Goal: Book appointment/travel/reservation

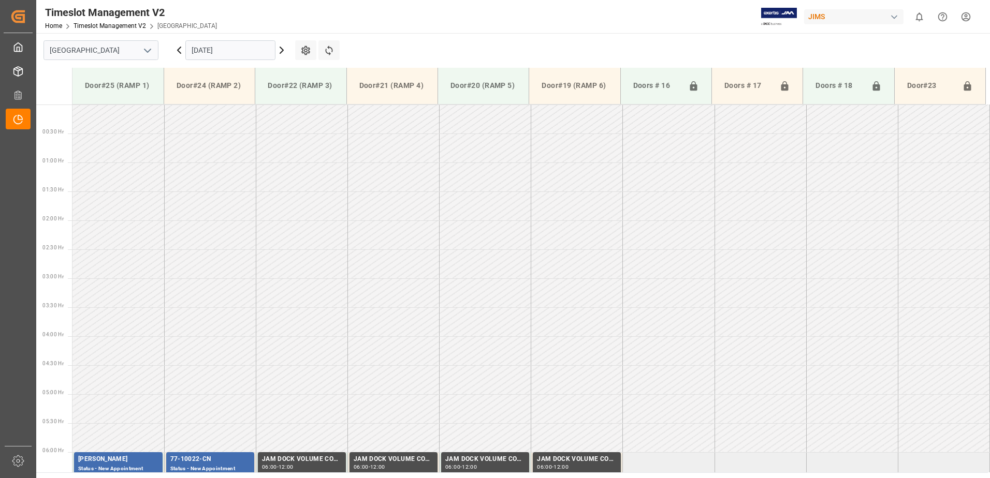
scroll to position [258, 0]
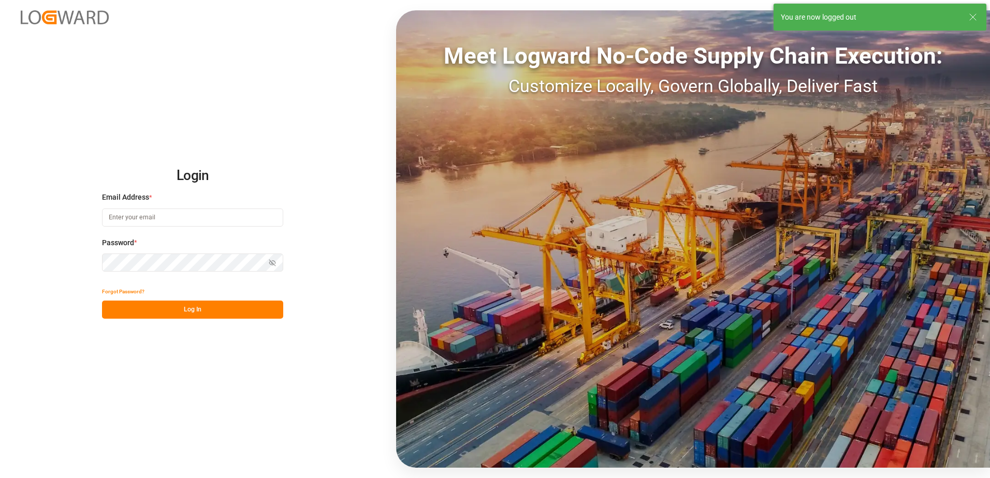
click at [158, 217] on input at bounding box center [192, 218] width 181 height 18
type input "[PERSON_NAME][EMAIL_ADDRESS][DOMAIN_NAME]"
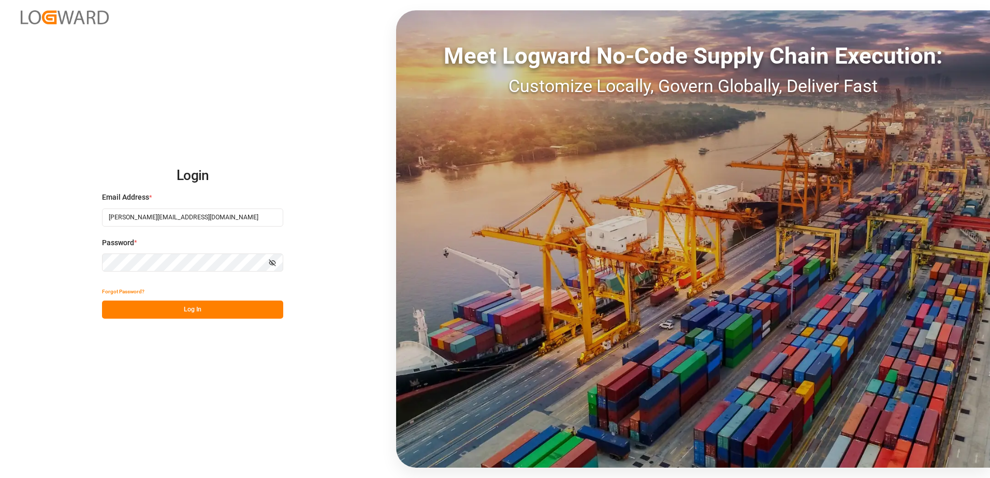
click at [96, 261] on div "Login Email Address * [EMAIL_ADDRESS][DOMAIN_NAME] Password * Show password For…" at bounding box center [495, 239] width 990 height 478
click at [109, 308] on button "Log In" at bounding box center [192, 310] width 181 height 18
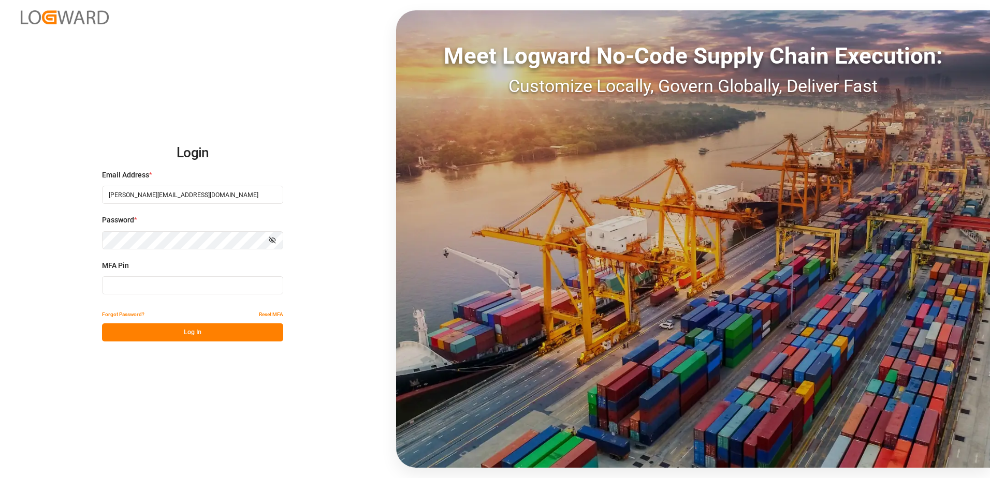
click at [120, 287] on input at bounding box center [192, 285] width 181 height 18
type input "854577"
click at [160, 333] on button "Log In" at bounding box center [192, 333] width 181 height 18
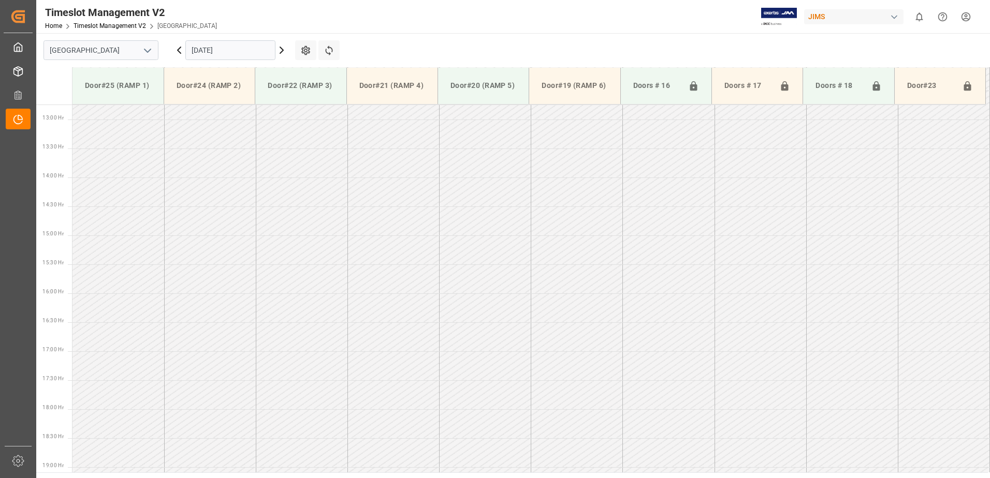
scroll to position [748, 0]
click at [233, 49] on input "[DATE]" at bounding box center [230, 50] width 90 height 20
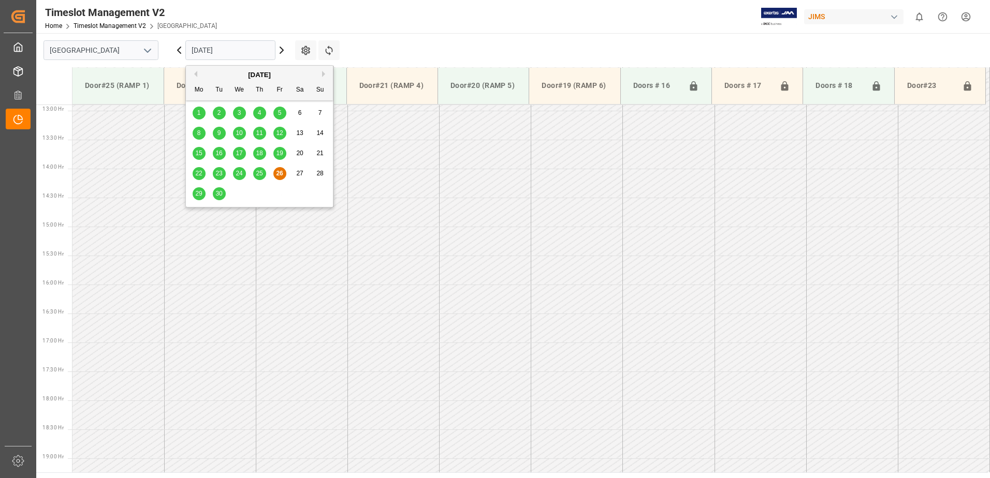
click at [199, 192] on span "29" at bounding box center [198, 193] width 7 height 7
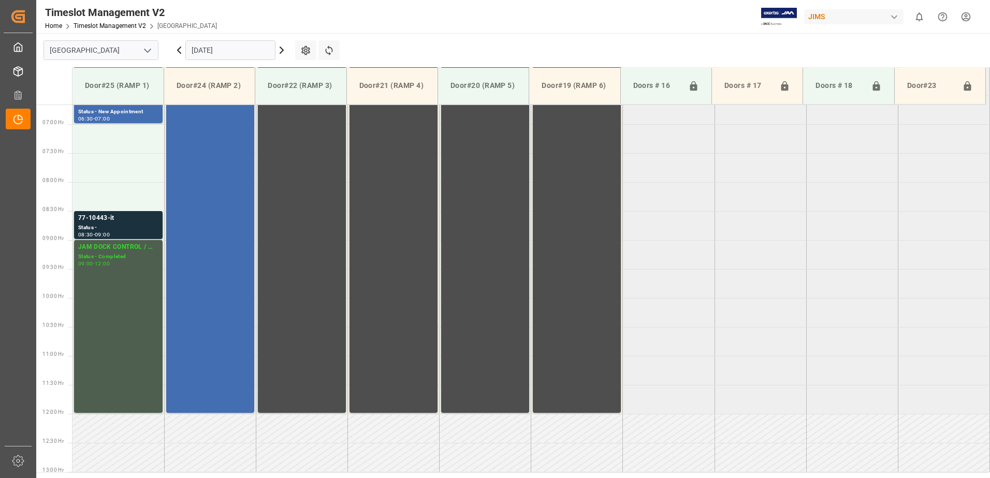
scroll to position [385, 0]
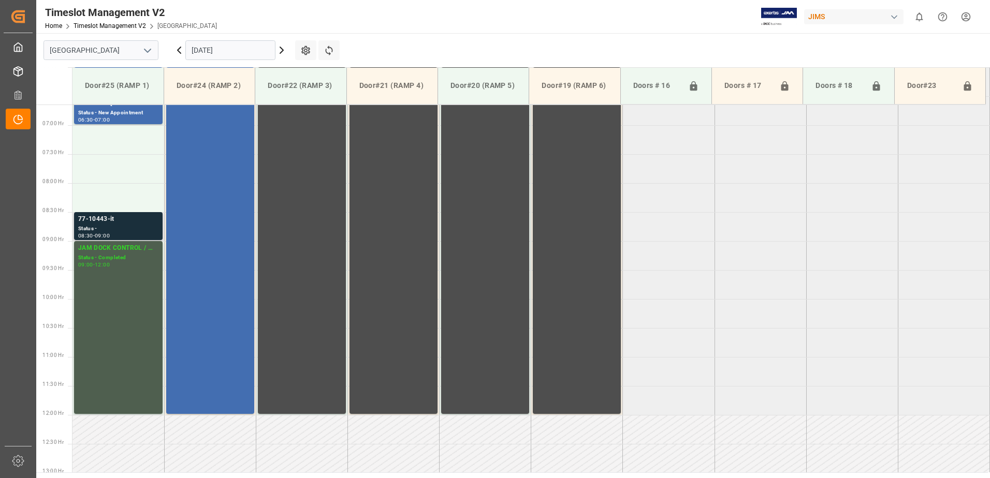
click at [105, 221] on div "77-10443-it" at bounding box center [118, 219] width 80 height 10
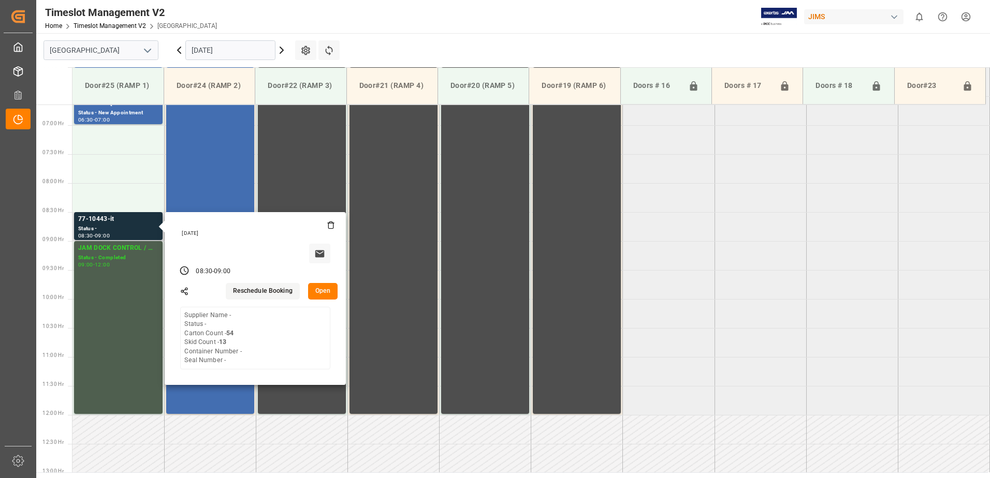
click at [323, 289] on button "Open" at bounding box center [323, 291] width 30 height 17
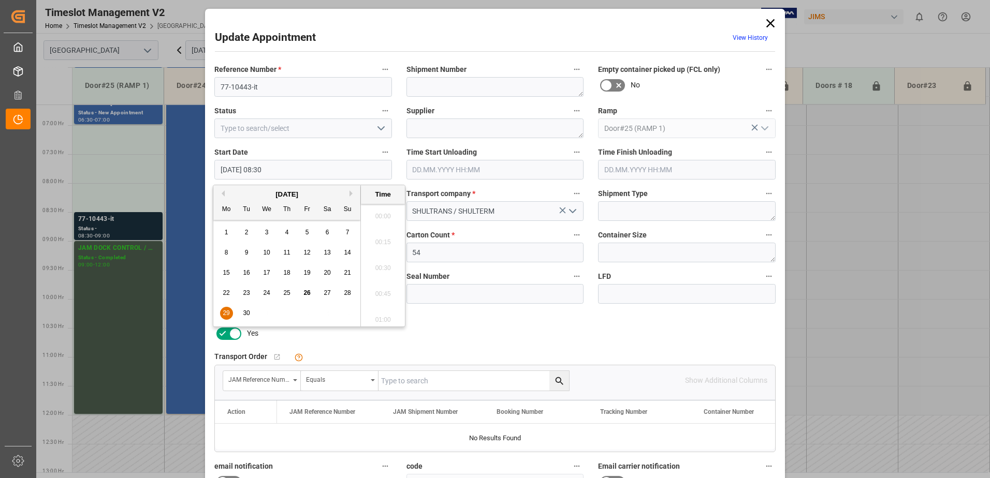
scroll to position [832, 0]
click at [287, 167] on input "[DATE] 08:30" at bounding box center [303, 170] width 178 height 20
click at [227, 314] on span "29" at bounding box center [226, 313] width 7 height 7
click at [378, 214] on li "07:00" at bounding box center [383, 213] width 44 height 26
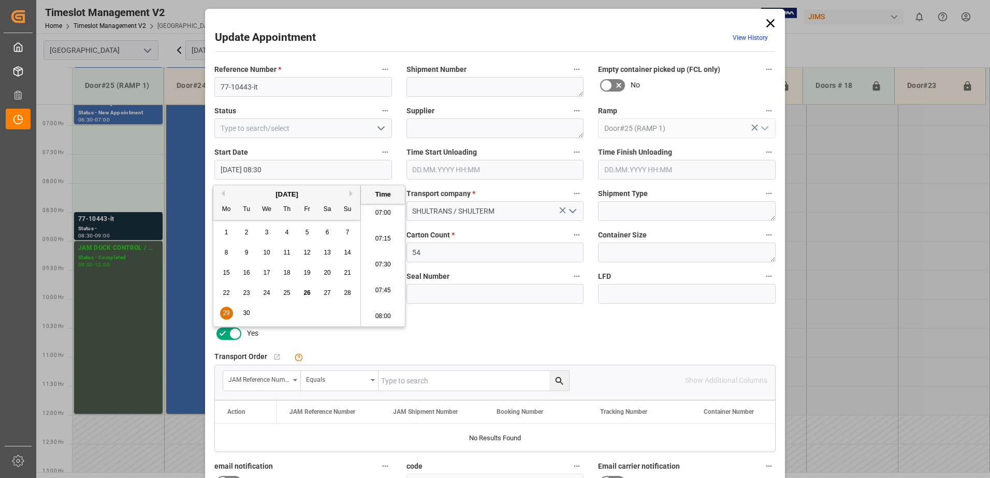
type input "[DATE] 07:00"
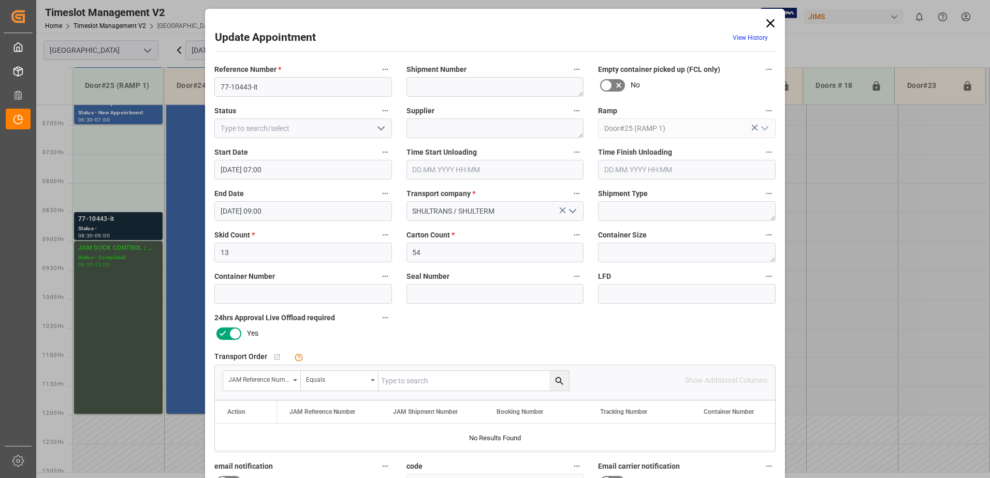
click at [299, 211] on input "[DATE] 09:00" at bounding box center [303, 211] width 178 height 20
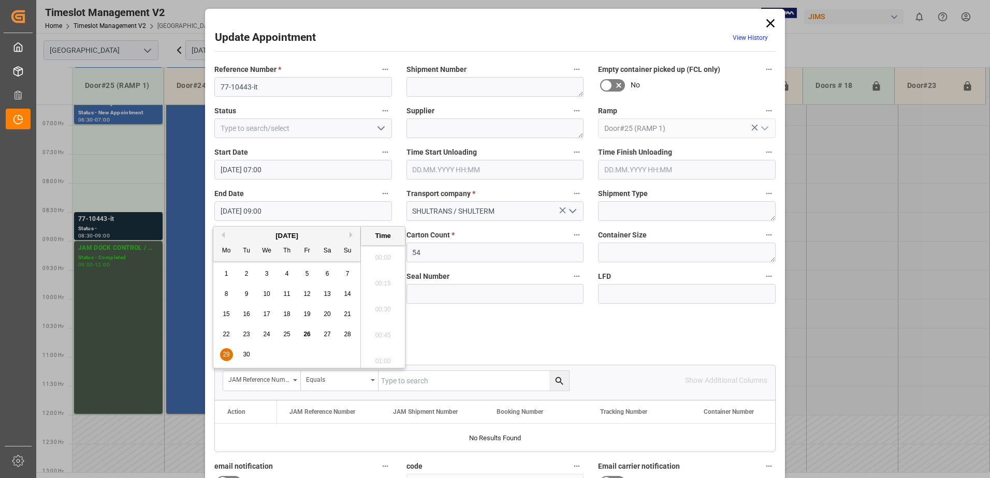
scroll to position [884, 0]
click at [226, 356] on span "29" at bounding box center [226, 354] width 7 height 7
click at [376, 256] on li "07:30" at bounding box center [383, 255] width 44 height 26
type input "[DATE] 07:30"
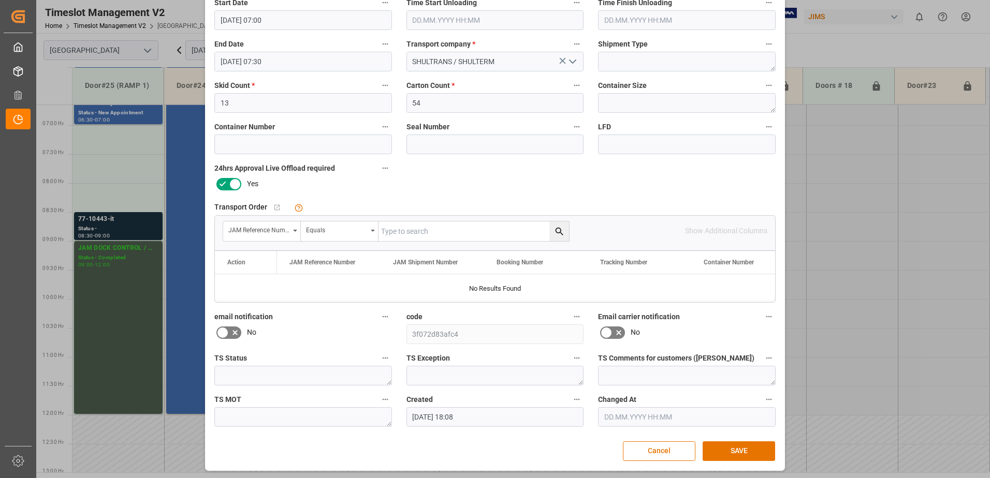
scroll to position [151, 0]
click at [734, 448] on button "SAVE" at bounding box center [739, 450] width 72 height 20
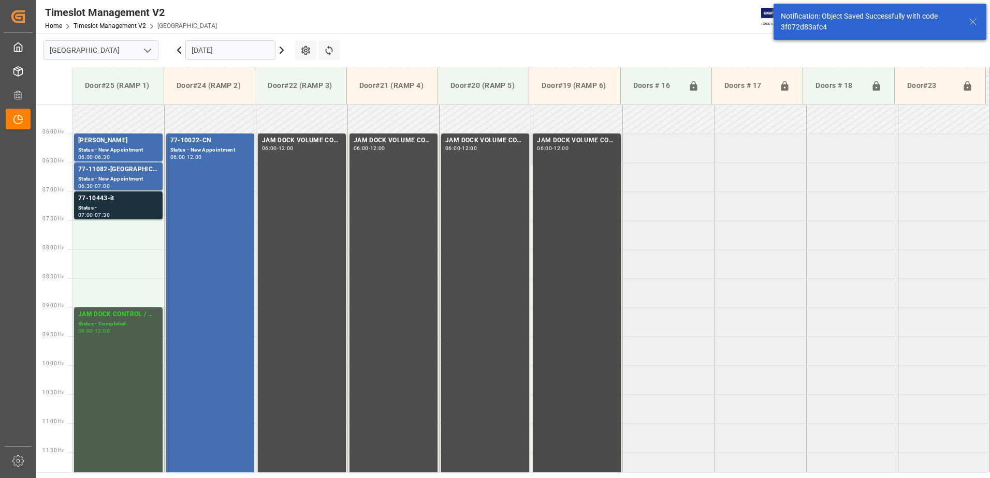
scroll to position [342, 0]
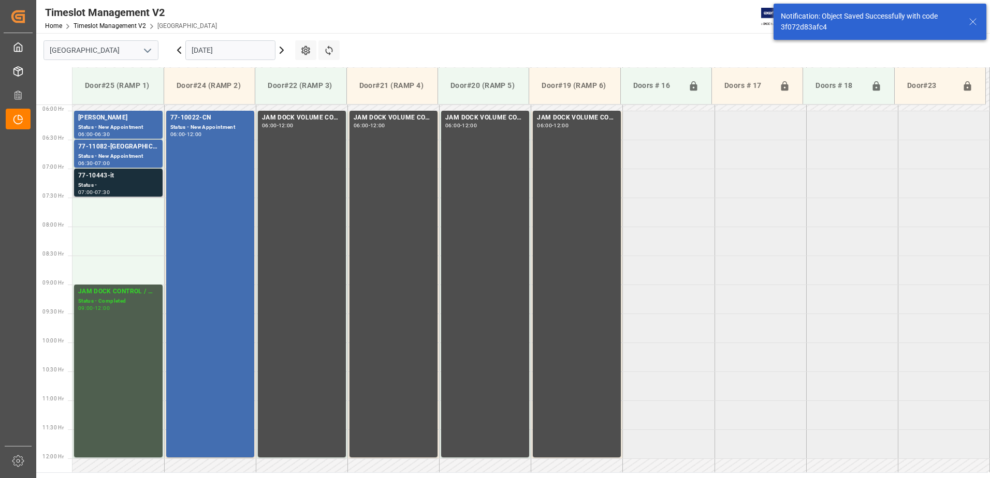
click at [103, 181] on div "77-10443-it" at bounding box center [118, 176] width 80 height 10
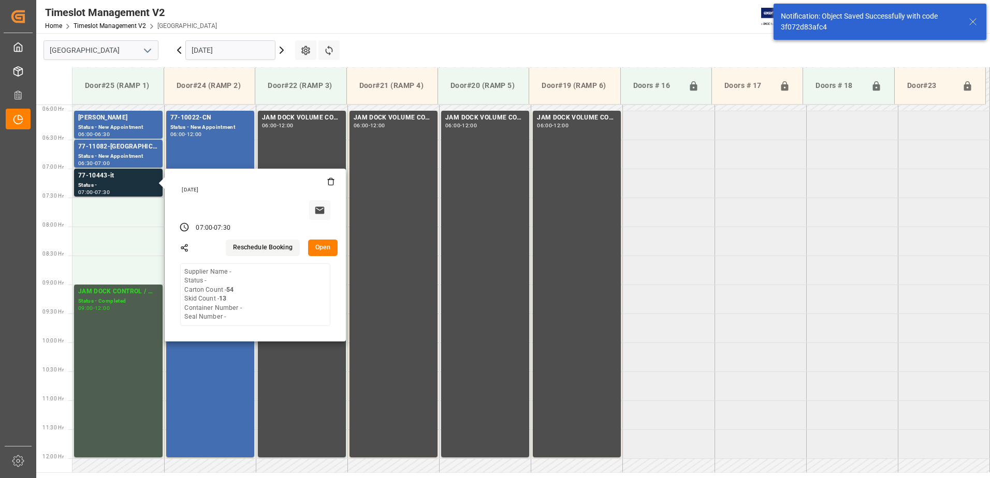
click at [320, 247] on button "Open" at bounding box center [323, 248] width 30 height 17
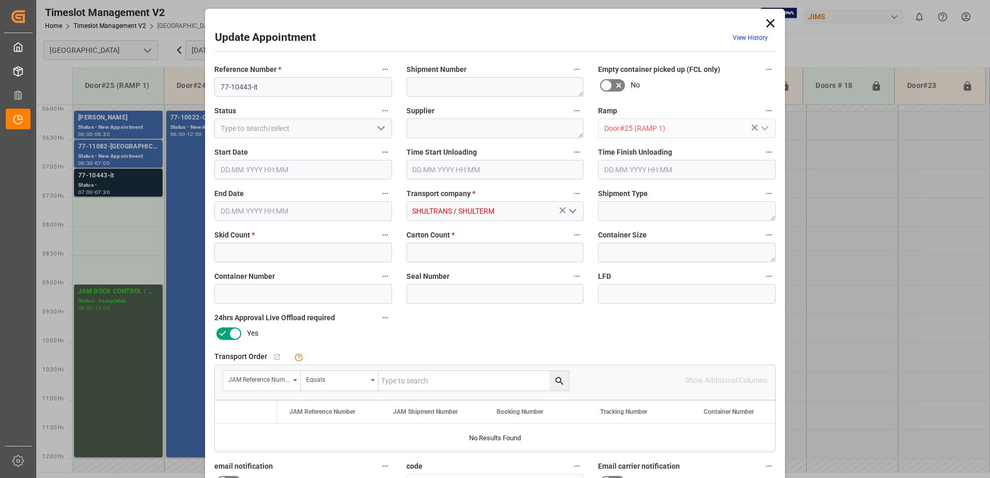
type input "13"
type input "54"
type input "[DATE] 07:00"
type input "[DATE] 07:30"
type input "[DATE] 18:08"
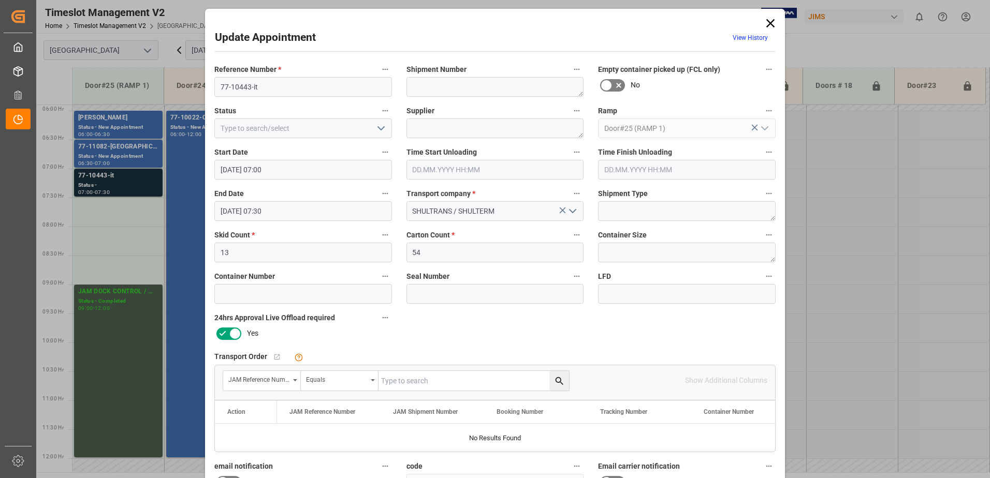
click at [430, 382] on input "text" at bounding box center [473, 381] width 191 height 20
type input "77-10443-it"
click at [556, 382] on icon "search button" at bounding box center [559, 381] width 11 height 11
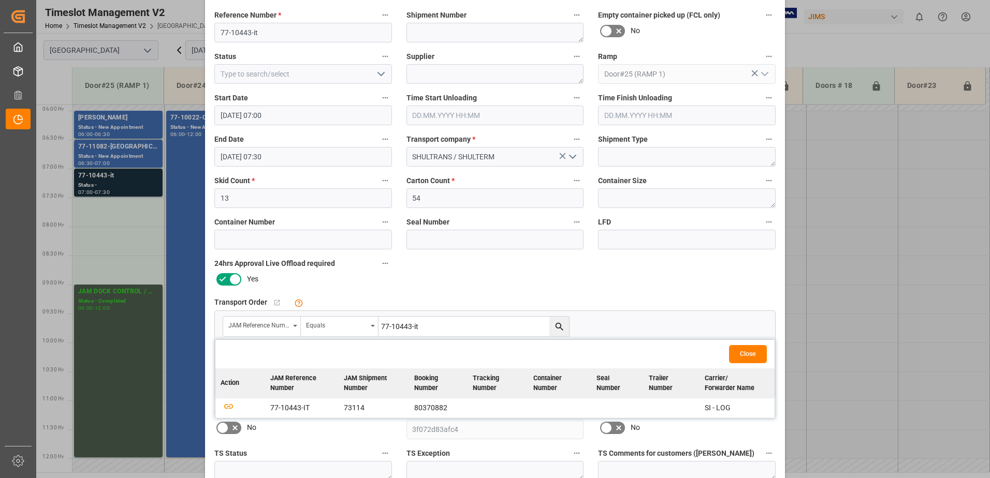
scroll to position [151, 0]
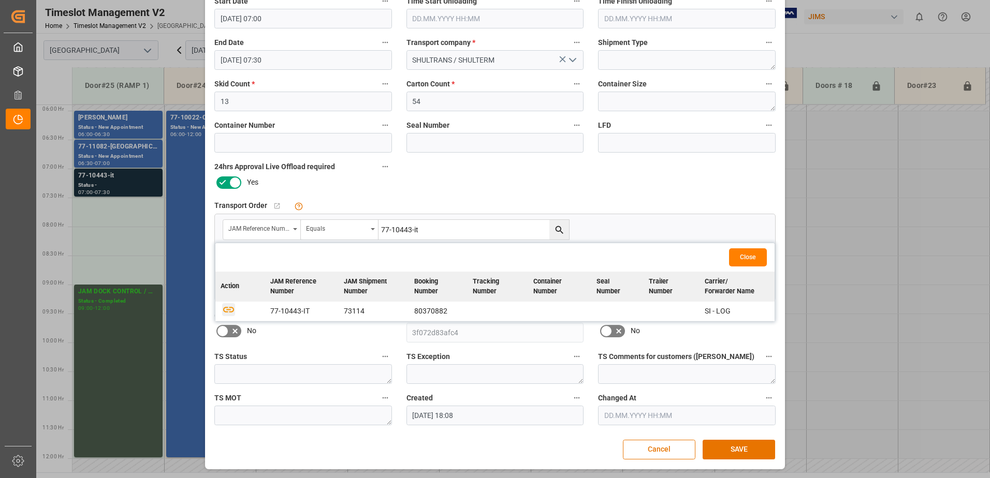
click at [226, 310] on icon "button" at bounding box center [228, 310] width 11 height 6
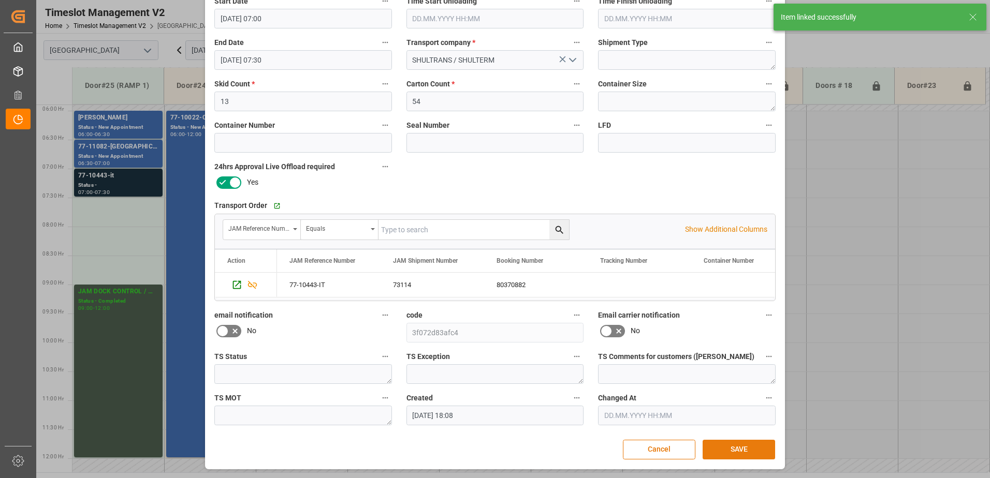
click at [748, 451] on button "SAVE" at bounding box center [739, 450] width 72 height 20
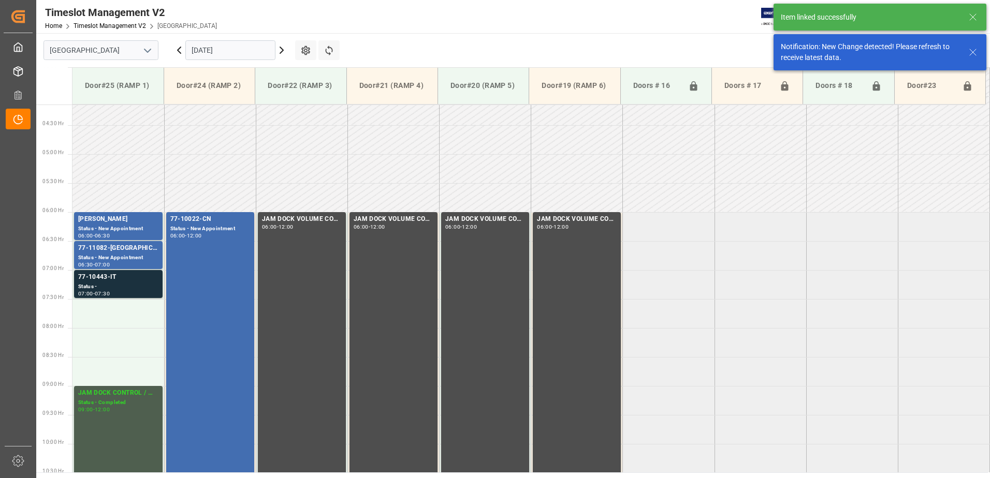
scroll to position [342, 0]
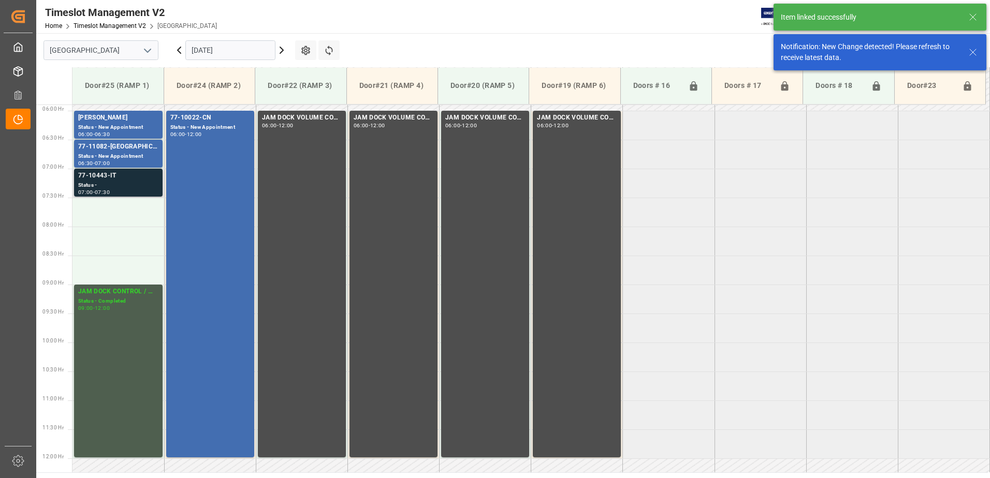
click at [107, 181] on div "Status -" at bounding box center [118, 185] width 80 height 9
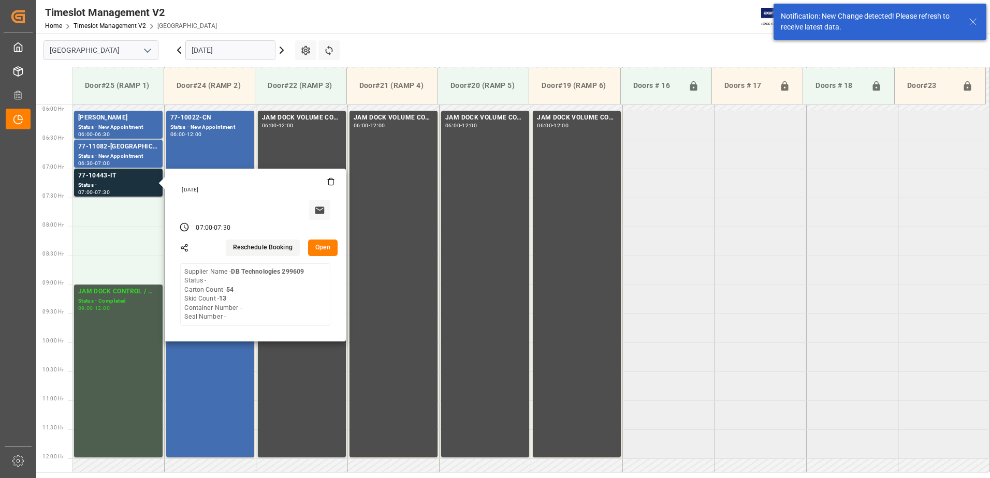
click at [324, 246] on button "Open" at bounding box center [323, 248] width 30 height 17
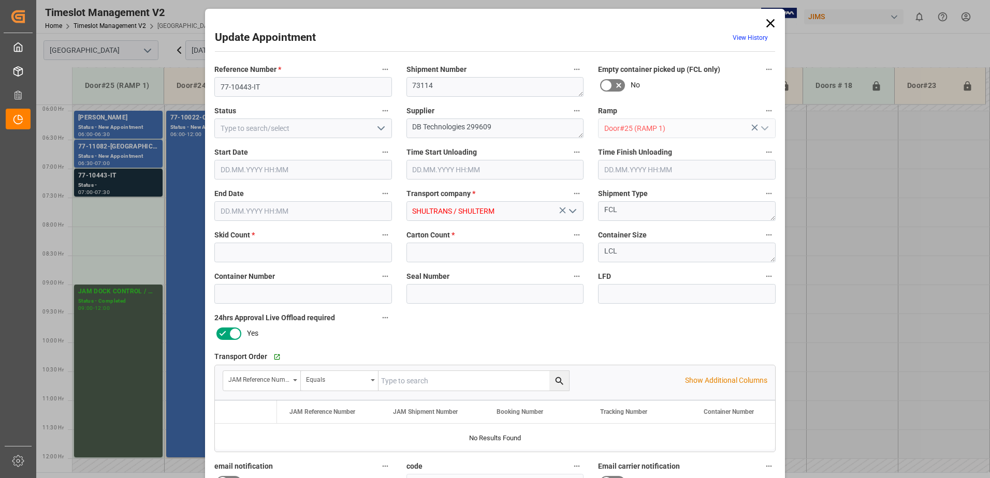
type input "13"
type input "54"
type input "[DATE] 07:00"
type input "[DATE] 07:30"
type input "[DATE] 18:08"
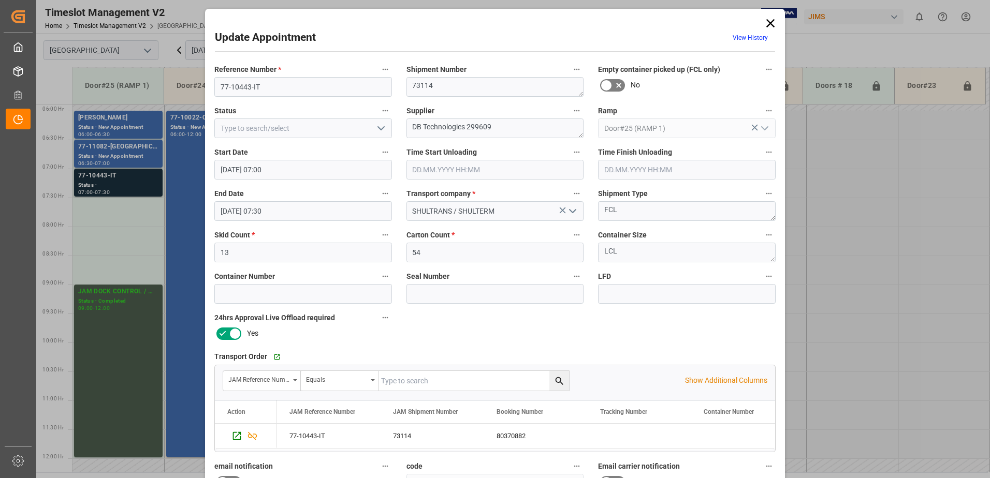
click at [382, 128] on icon "open menu" at bounding box center [381, 128] width 12 height 12
click at [313, 221] on div "New Appointment" at bounding box center [303, 221] width 177 height 23
type input "New Appointment"
drag, startPoint x: 496, startPoint y: 126, endPoint x: 467, endPoint y: 126, distance: 29.5
click at [467, 126] on textarea "DB Technologies 299609" at bounding box center [495, 129] width 178 height 20
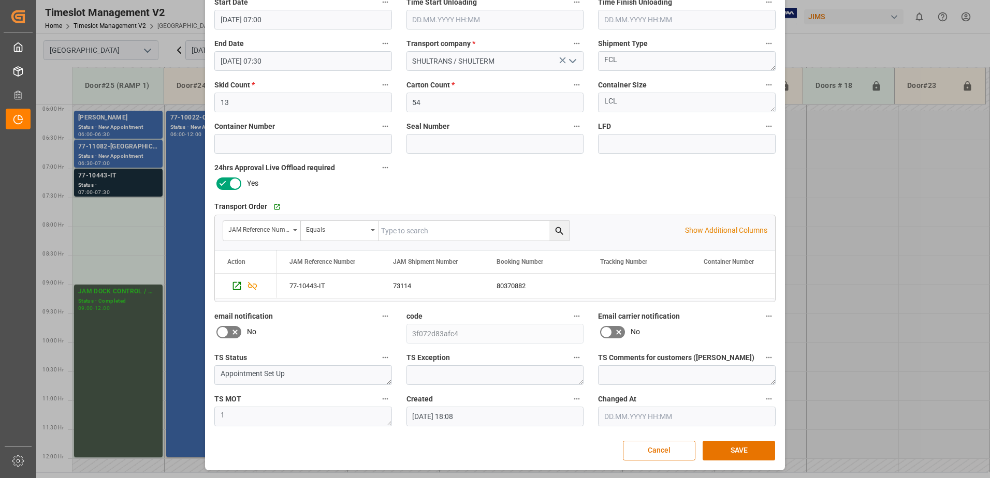
scroll to position [151, 0]
type textarea "DB Technologies IN06(22)"
click at [747, 448] on button "SAVE" at bounding box center [739, 450] width 72 height 20
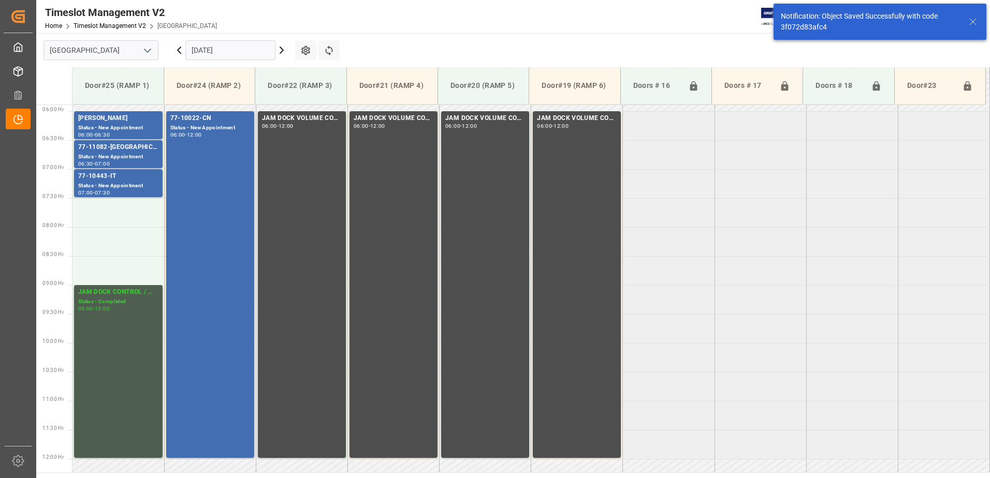
scroll to position [342, 0]
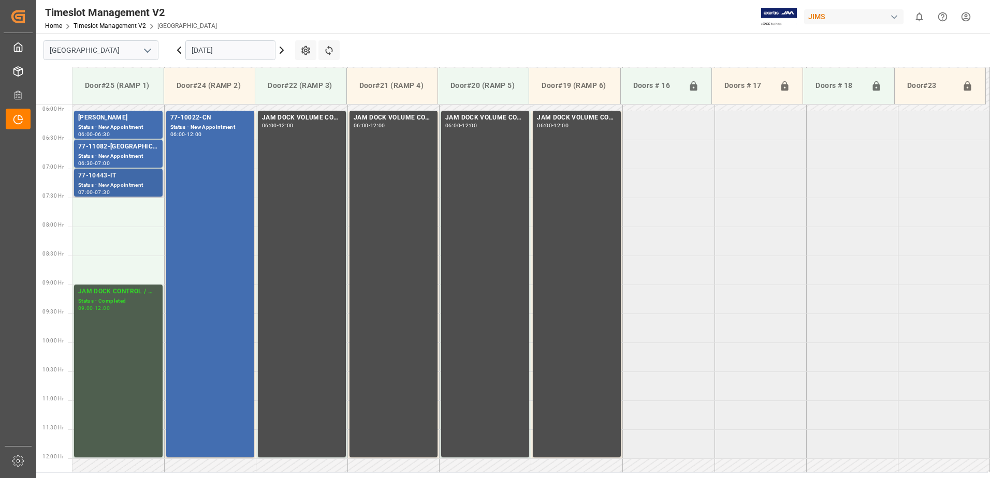
click at [109, 181] on div "77-10443-IT" at bounding box center [118, 176] width 80 height 10
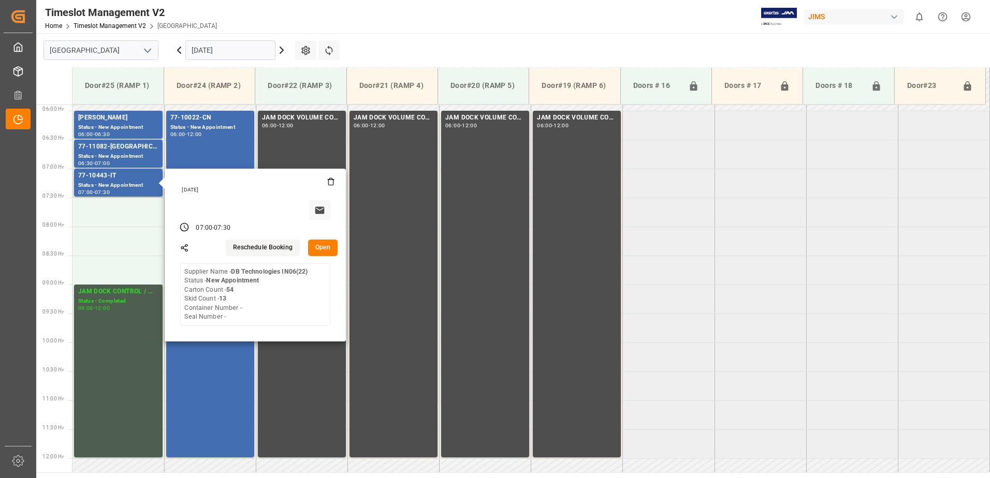
click at [325, 248] on button "Open" at bounding box center [323, 248] width 30 height 17
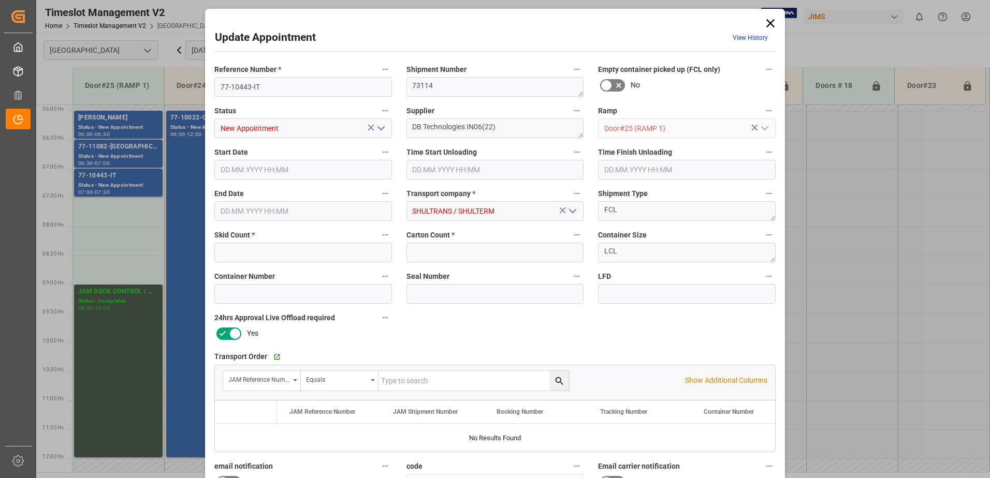
type input "13"
type input "54"
type input "[DATE] 07:00"
type input "[DATE] 07:30"
type input "[DATE] 18:08"
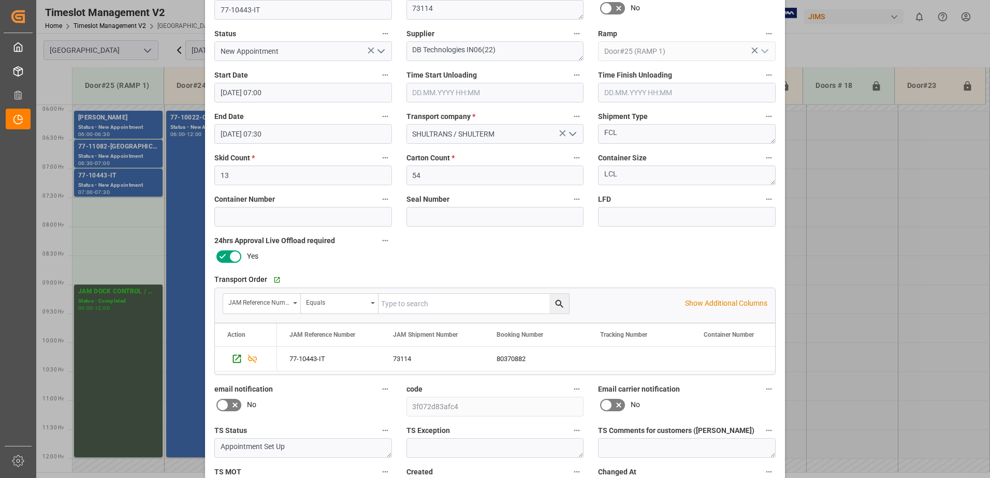
scroll to position [151, 0]
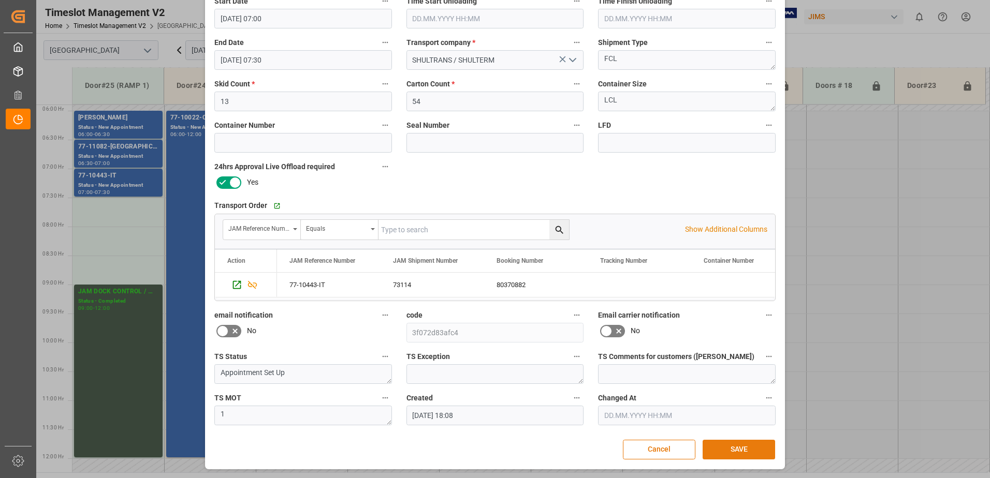
click at [733, 449] on button "SAVE" at bounding box center [739, 450] width 72 height 20
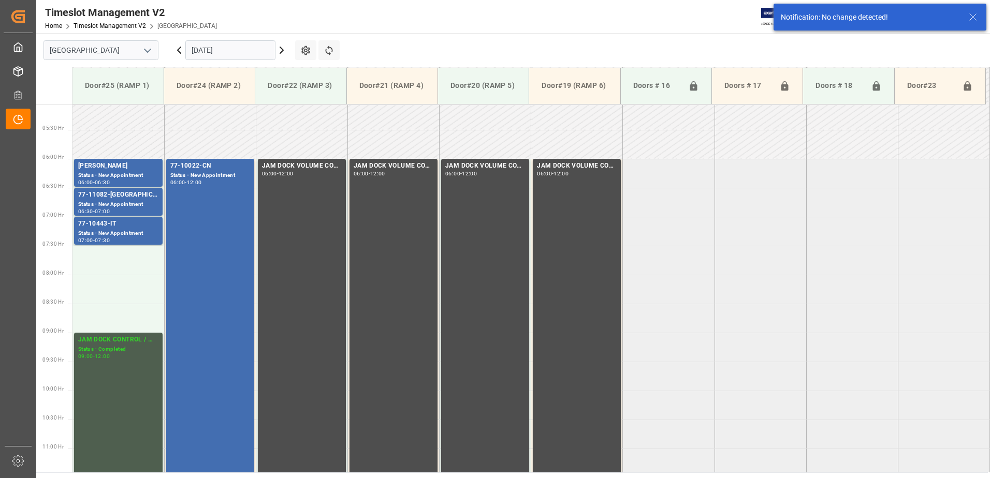
scroll to position [342, 0]
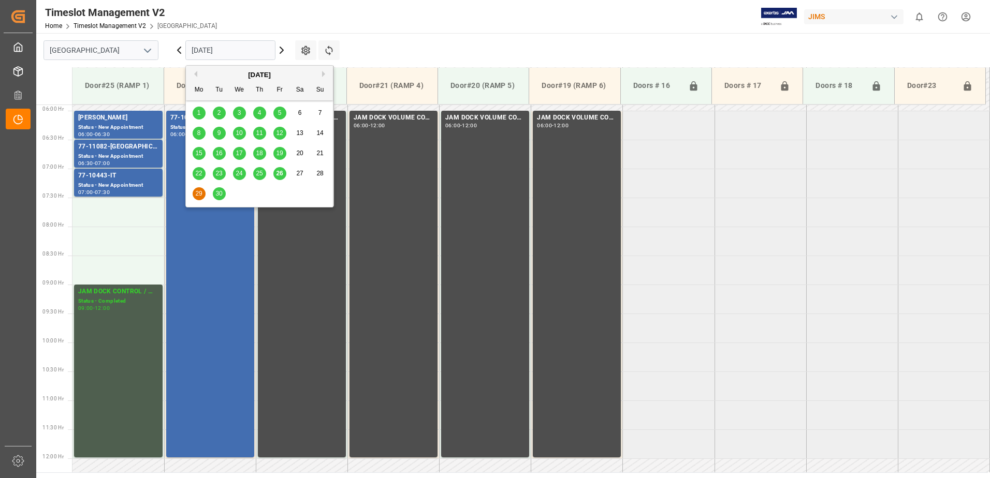
click at [255, 52] on input "[DATE]" at bounding box center [230, 50] width 90 height 20
click at [259, 174] on span "25" at bounding box center [259, 173] width 7 height 7
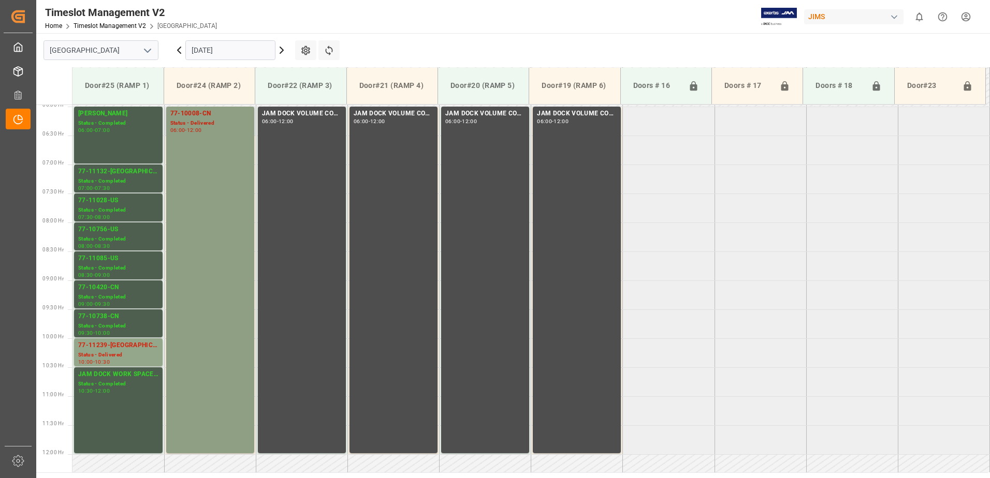
scroll to position [385, 0]
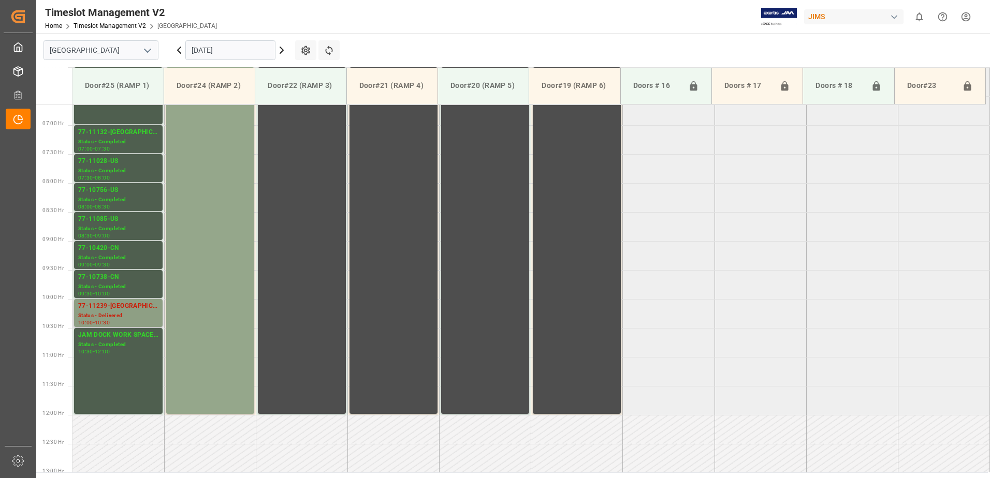
click at [114, 313] on div "Status - Delivered" at bounding box center [118, 316] width 80 height 9
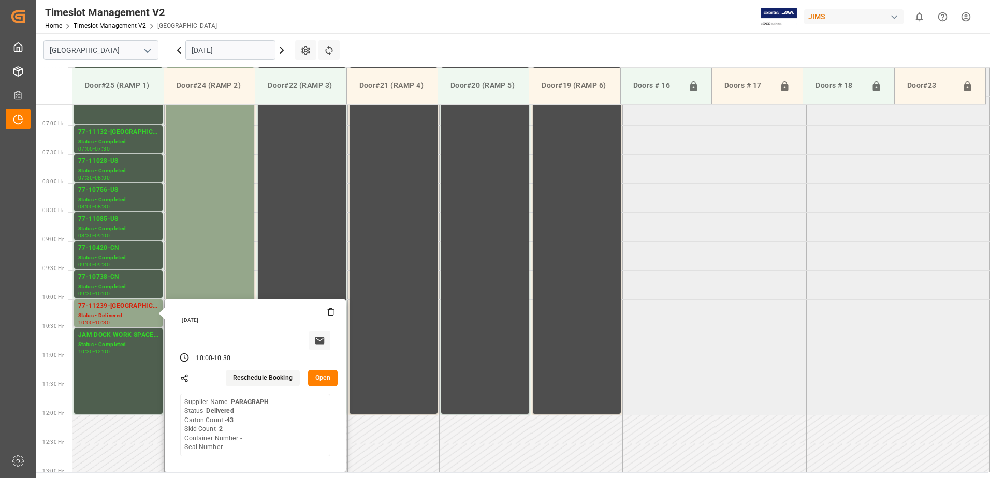
click at [328, 378] on button "Open" at bounding box center [323, 378] width 30 height 17
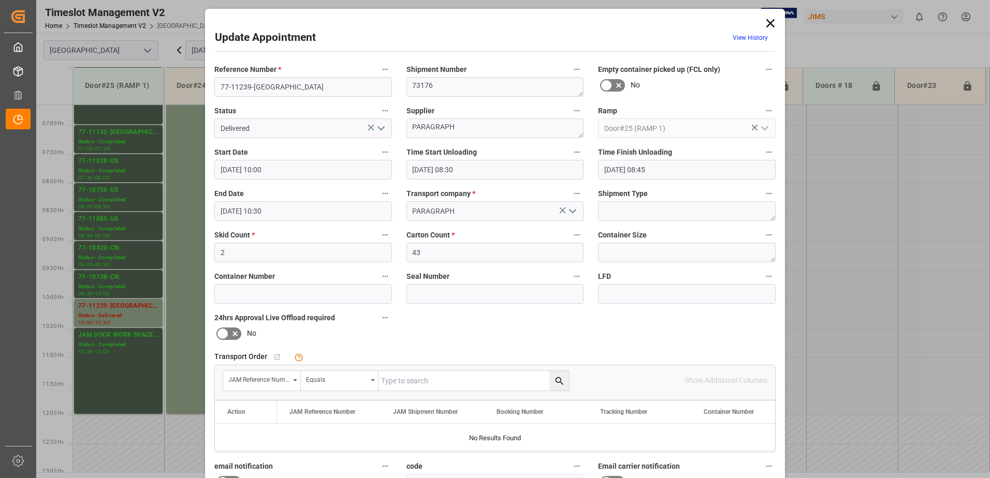
click at [380, 127] on icon "open menu" at bounding box center [381, 128] width 12 height 12
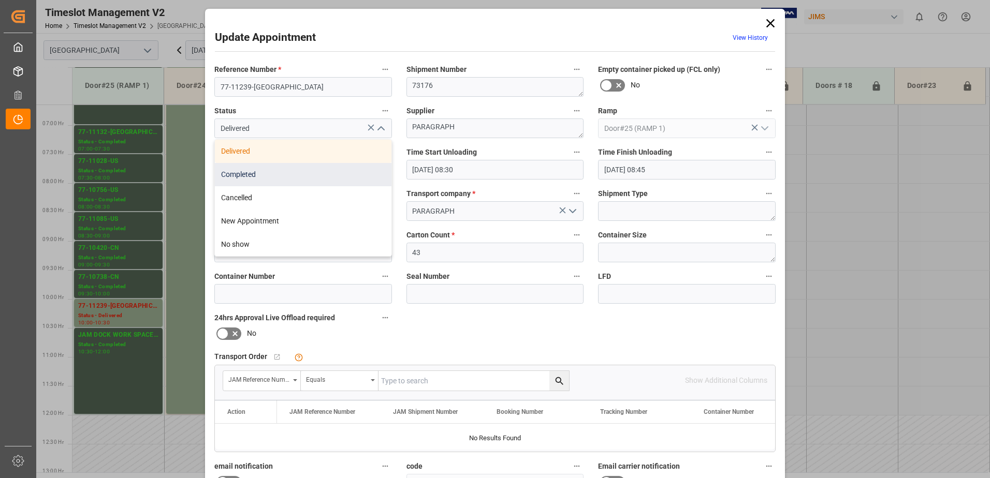
click at [299, 175] on div "Completed" at bounding box center [303, 174] width 177 height 23
type input "Completed"
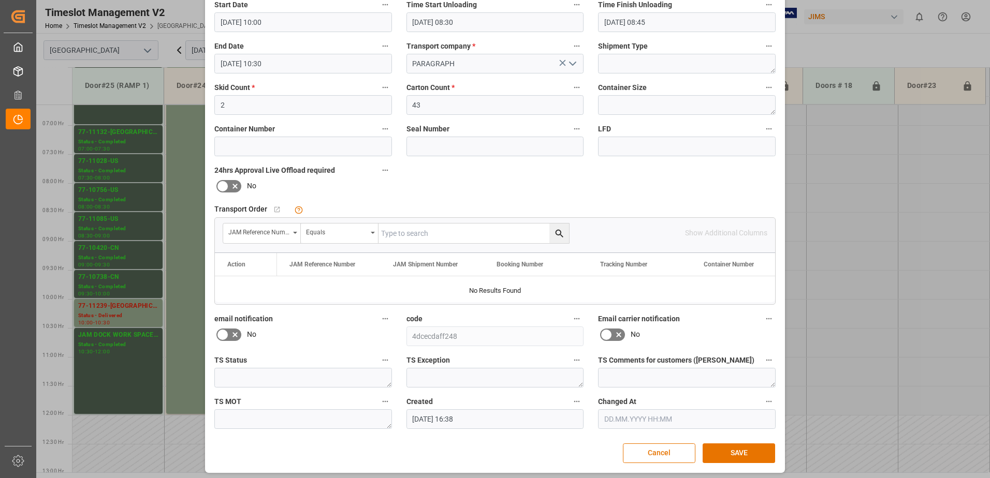
scroll to position [151, 0]
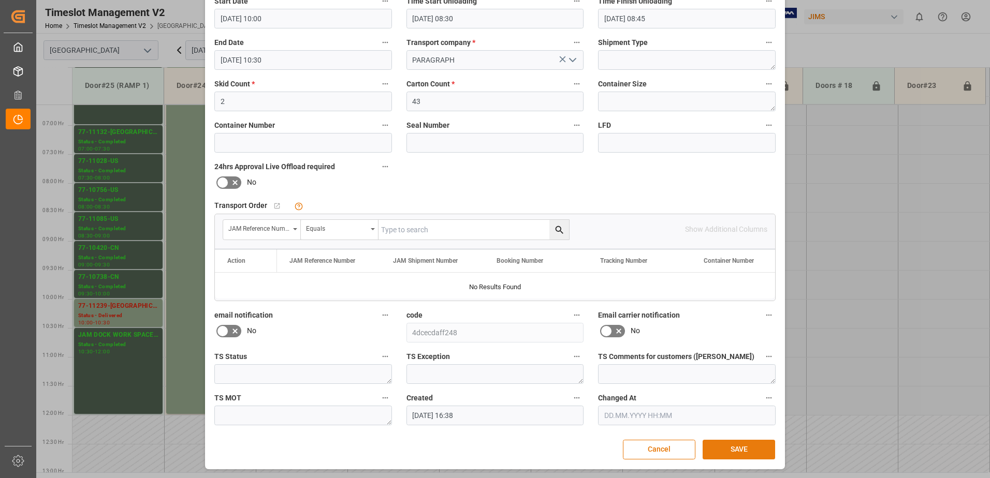
click at [736, 449] on button "SAVE" at bounding box center [739, 450] width 72 height 20
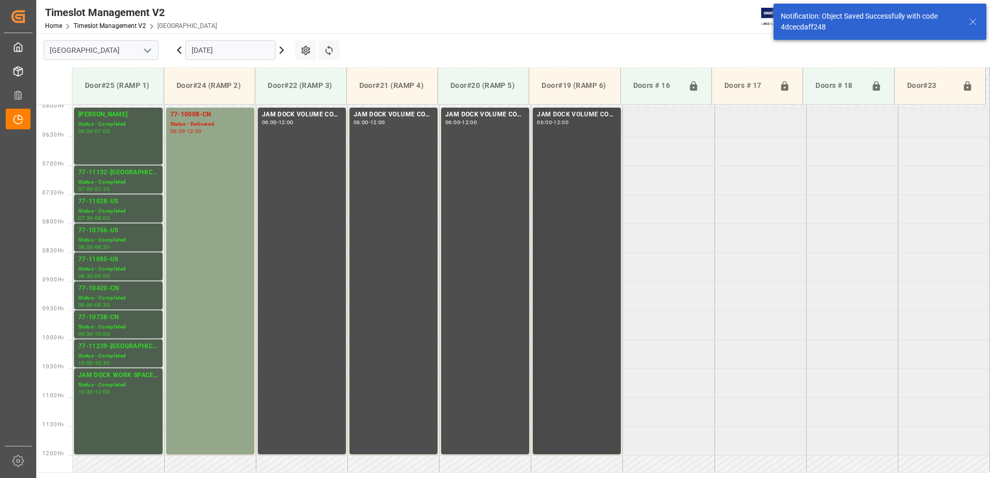
scroll to position [309, 0]
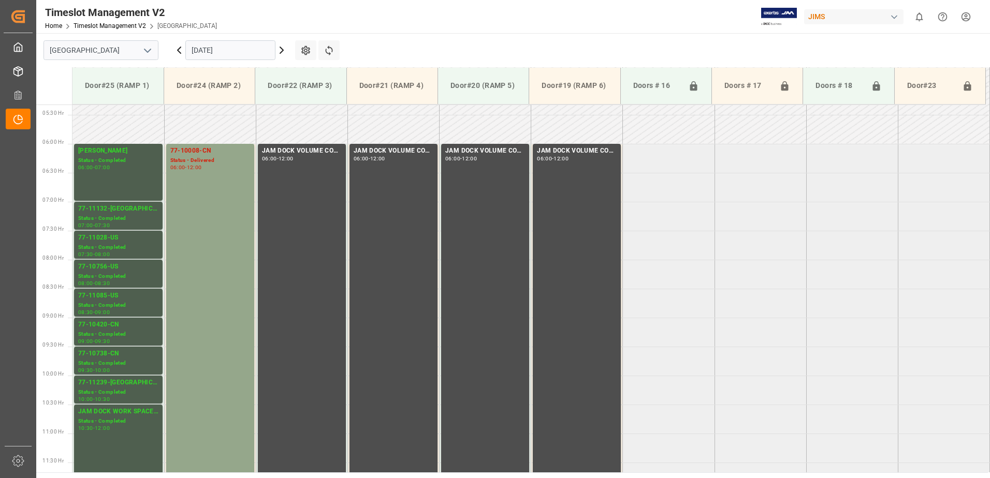
click at [279, 50] on icon at bounding box center [281, 50] width 12 height 12
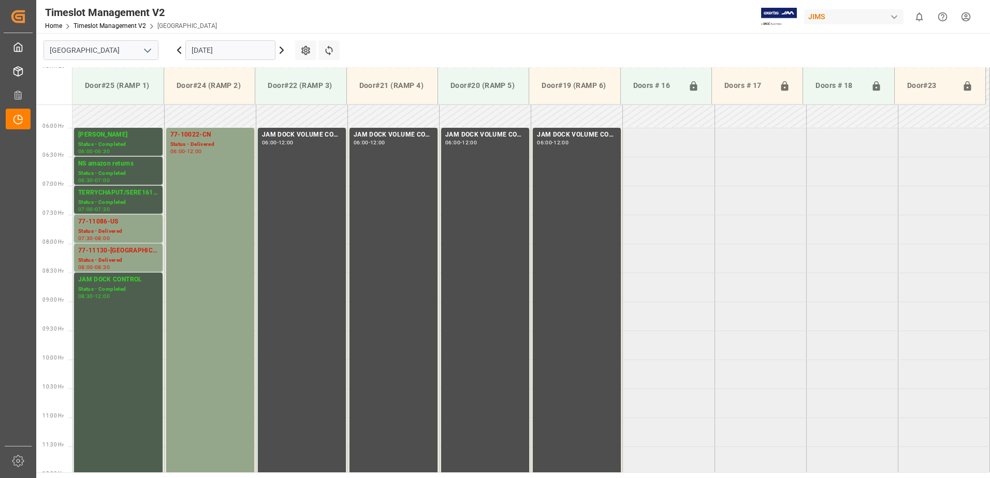
scroll to position [324, 0]
click at [108, 255] on div "77-11130-[GEOGRAPHIC_DATA]" at bounding box center [118, 251] width 80 height 10
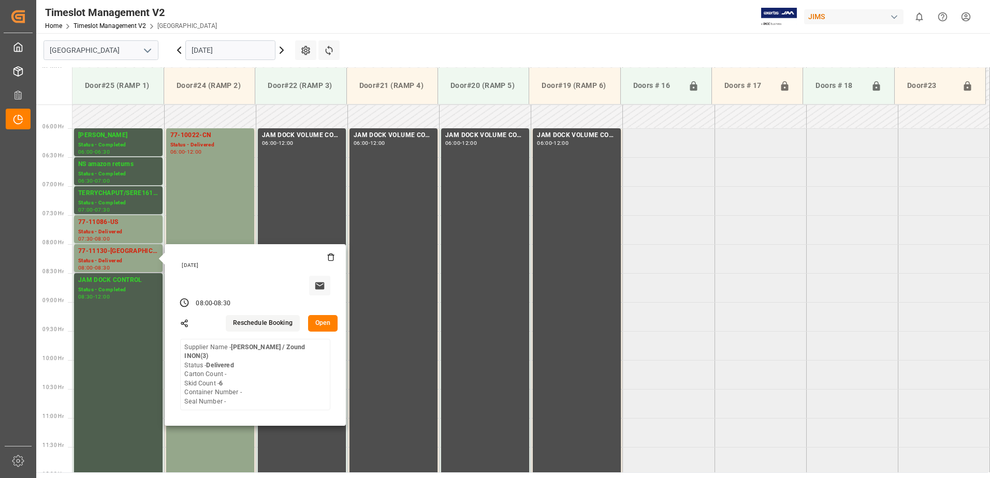
click at [325, 323] on button "Open" at bounding box center [323, 323] width 30 height 17
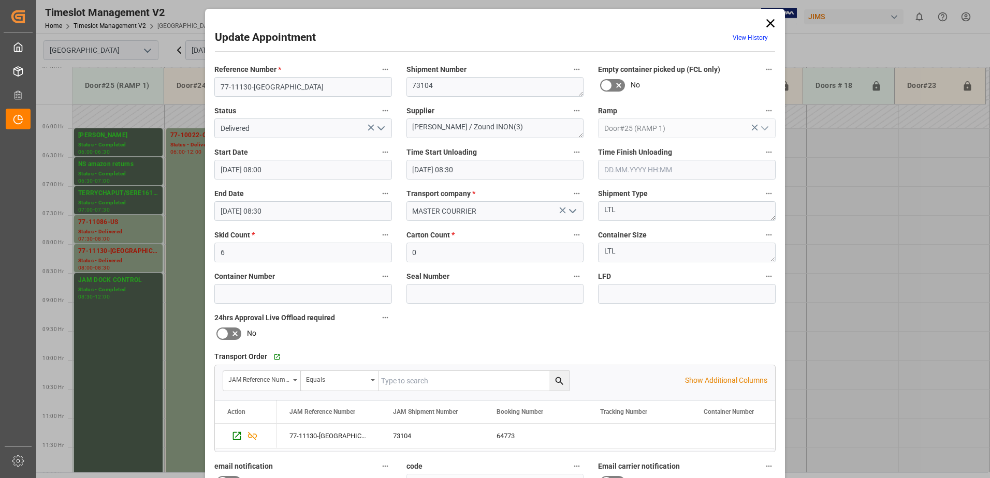
click at [380, 128] on icon "open menu" at bounding box center [381, 128] width 12 height 12
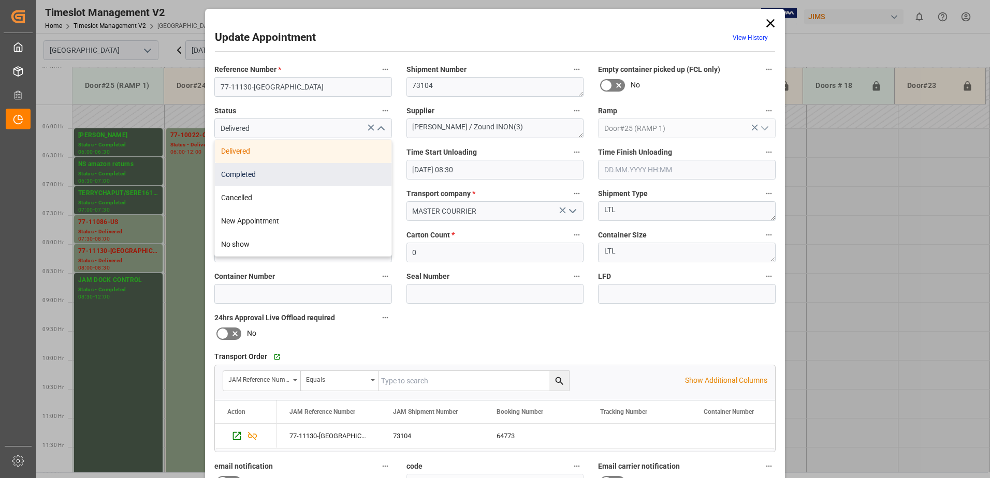
click at [295, 178] on div "Completed" at bounding box center [303, 174] width 177 height 23
type input "Completed"
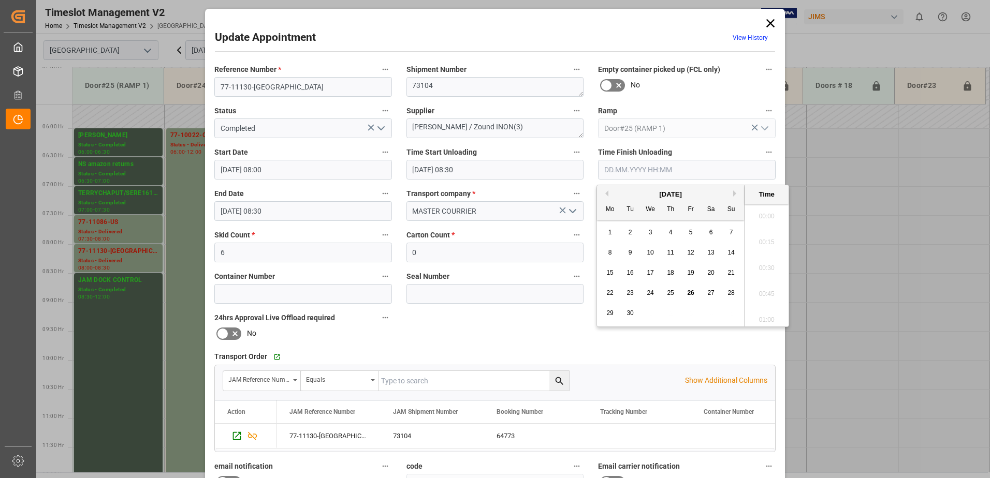
click at [642, 171] on input "text" at bounding box center [687, 170] width 178 height 20
click at [671, 292] on span "25" at bounding box center [670, 292] width 7 height 7
click at [762, 238] on li "09:00" at bounding box center [766, 239] width 44 height 26
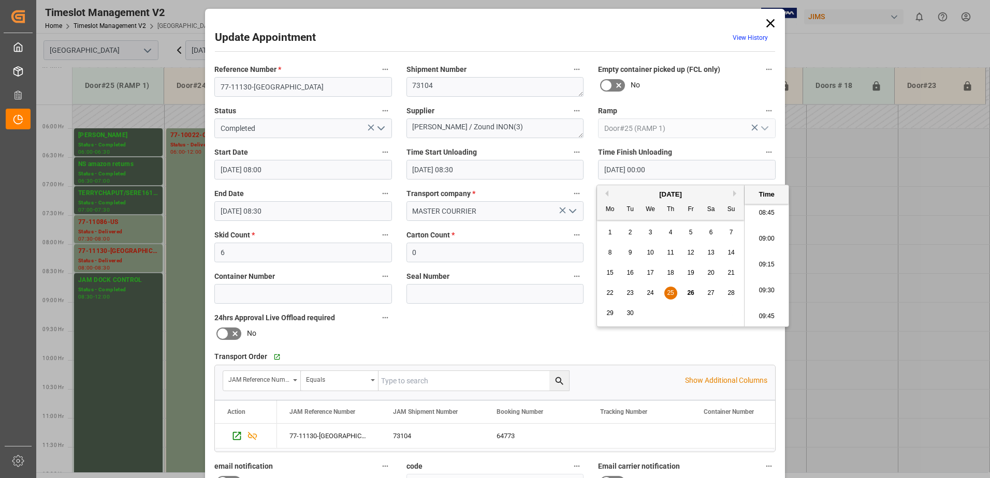
type input "[DATE] 09:00"
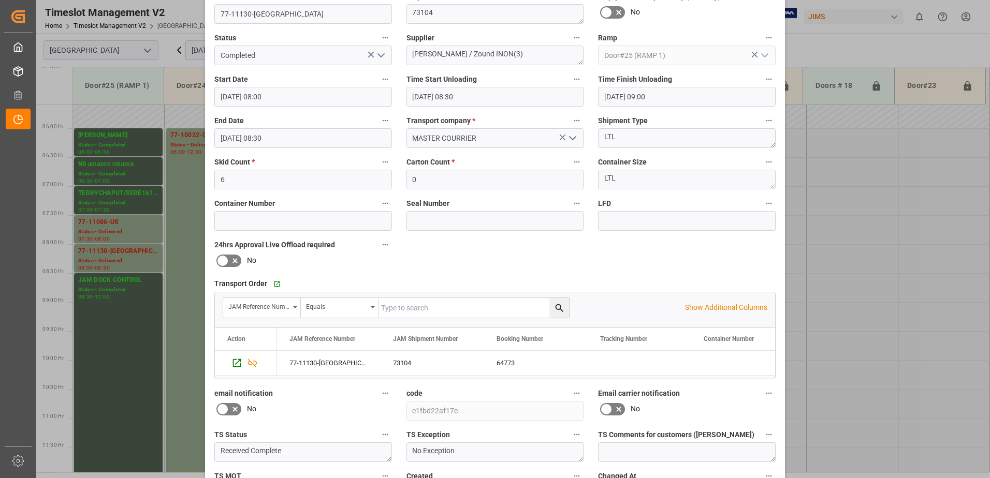
scroll to position [151, 0]
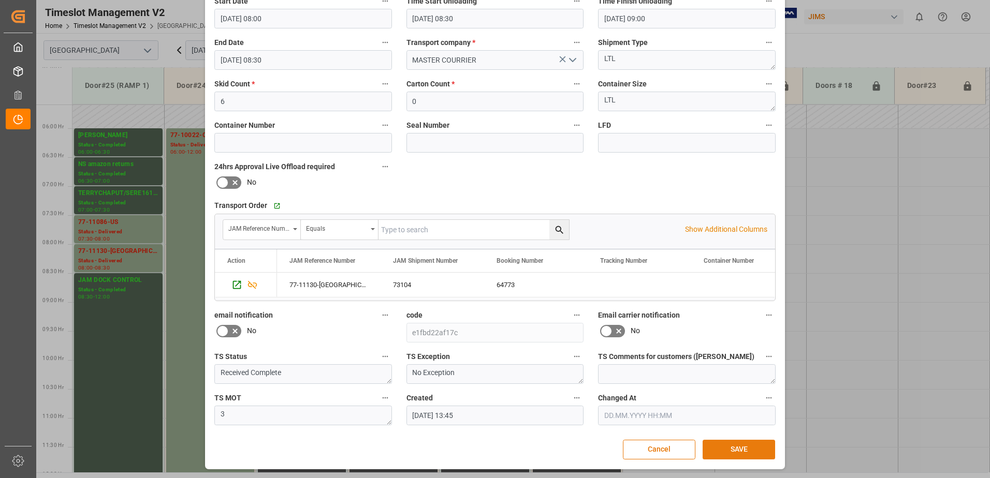
click at [727, 453] on button "SAVE" at bounding box center [739, 450] width 72 height 20
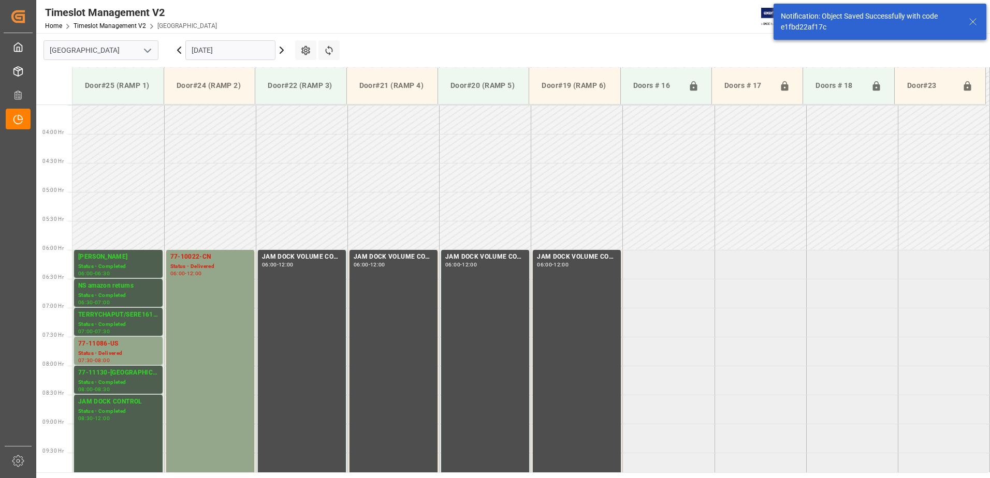
scroll to position [400, 0]
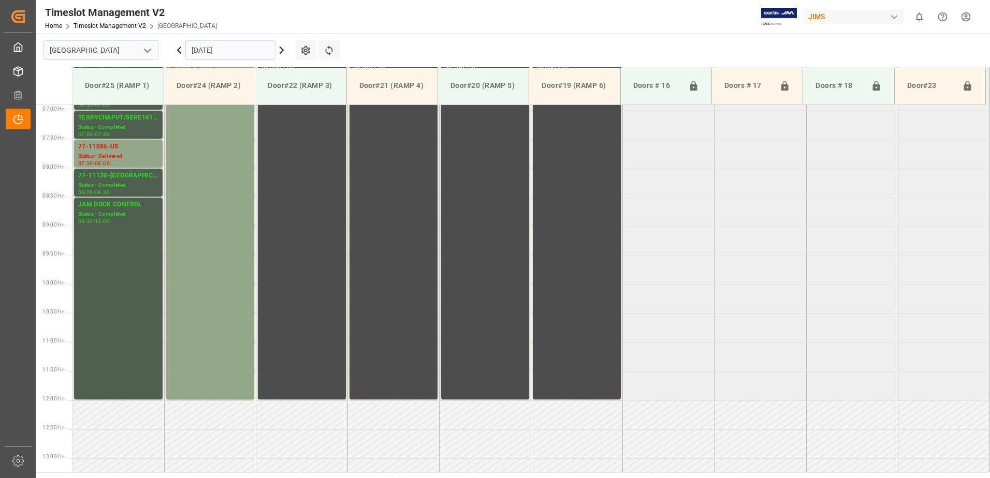
click at [243, 55] on input "[DATE]" at bounding box center [230, 50] width 90 height 20
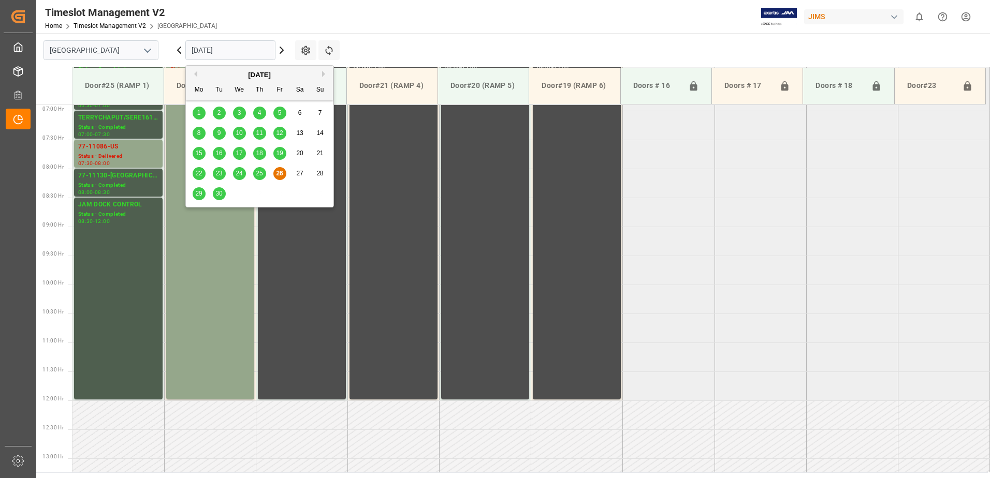
click at [195, 193] on div "29" at bounding box center [199, 194] width 13 height 12
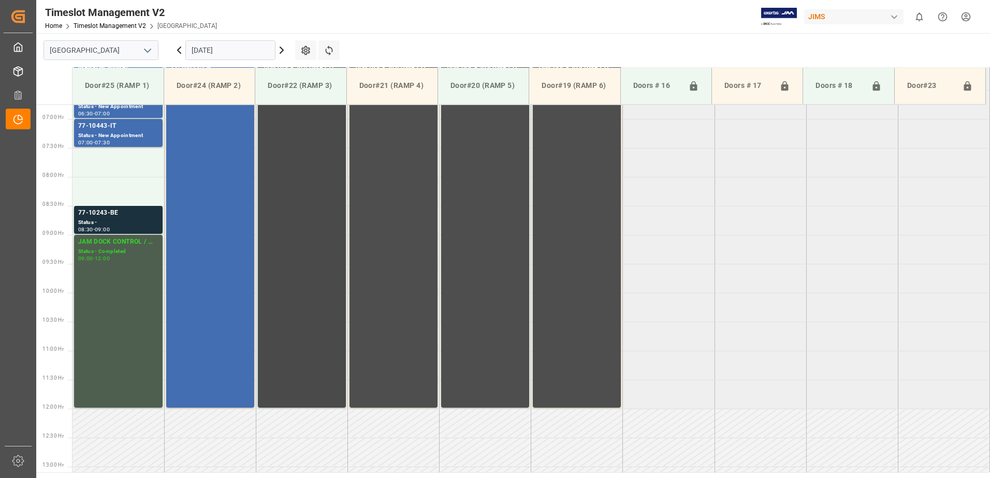
scroll to position [340, 0]
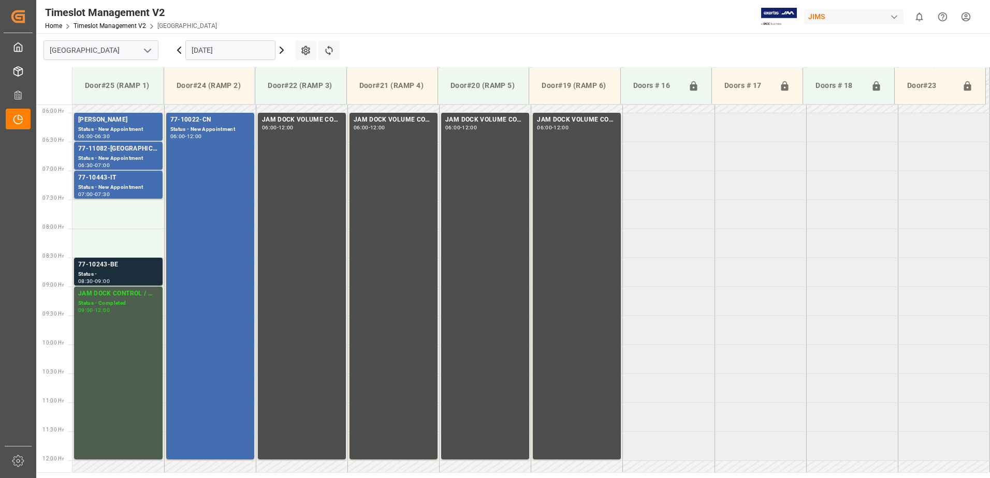
click at [107, 270] on div "Status -" at bounding box center [118, 274] width 80 height 9
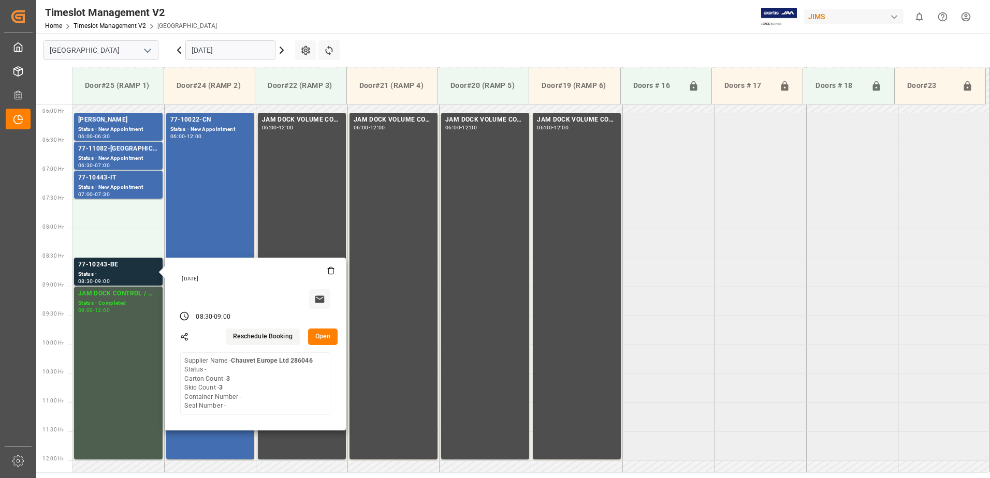
click at [329, 340] on button "Open" at bounding box center [323, 337] width 30 height 17
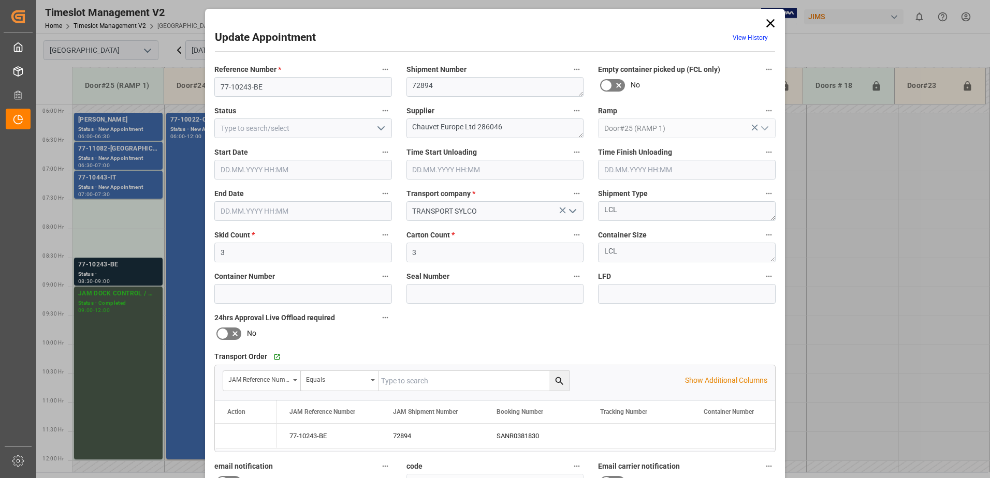
type input "[DATE] 08:30"
type input "[DATE] 09:00"
type input "[DATE] 18:46"
click at [329, 170] on input "[DATE] 08:30" at bounding box center [303, 170] width 178 height 20
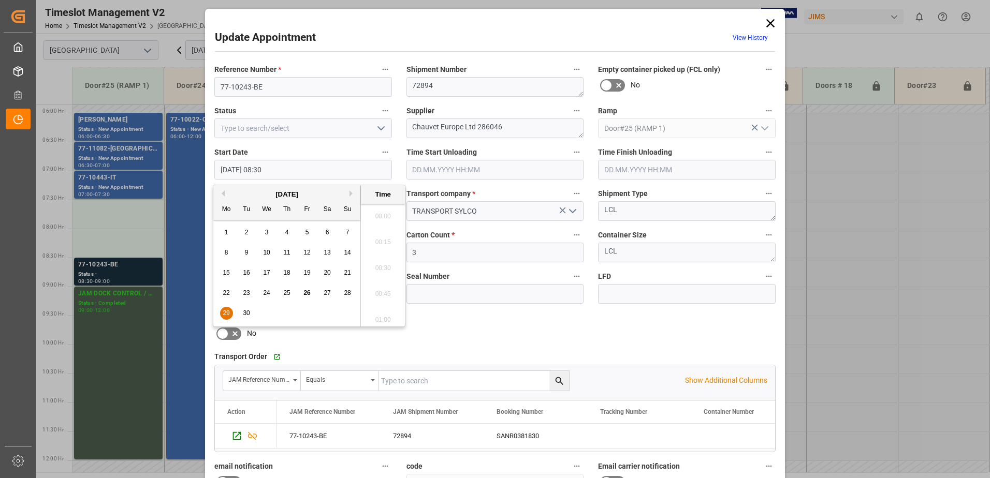
scroll to position [832, 0]
click at [226, 313] on span "29" at bounding box center [226, 313] width 7 height 7
click at [383, 315] on li "07:30" at bounding box center [383, 317] width 44 height 26
type input "[DATE] 07:30"
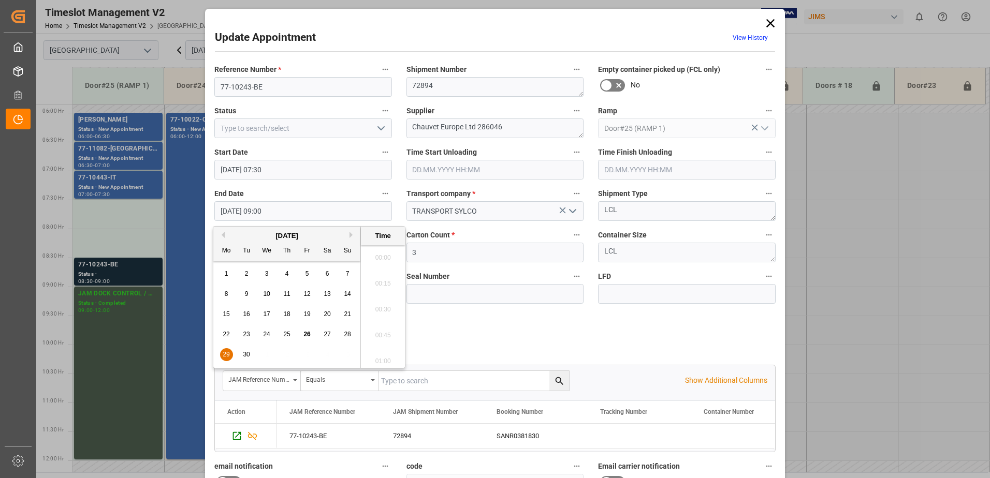
click at [298, 215] on input "[DATE] 09:00" at bounding box center [303, 211] width 178 height 20
click at [226, 356] on span "29" at bounding box center [226, 354] width 7 height 7
click at [379, 251] on li "08:00" at bounding box center [383, 255] width 44 height 26
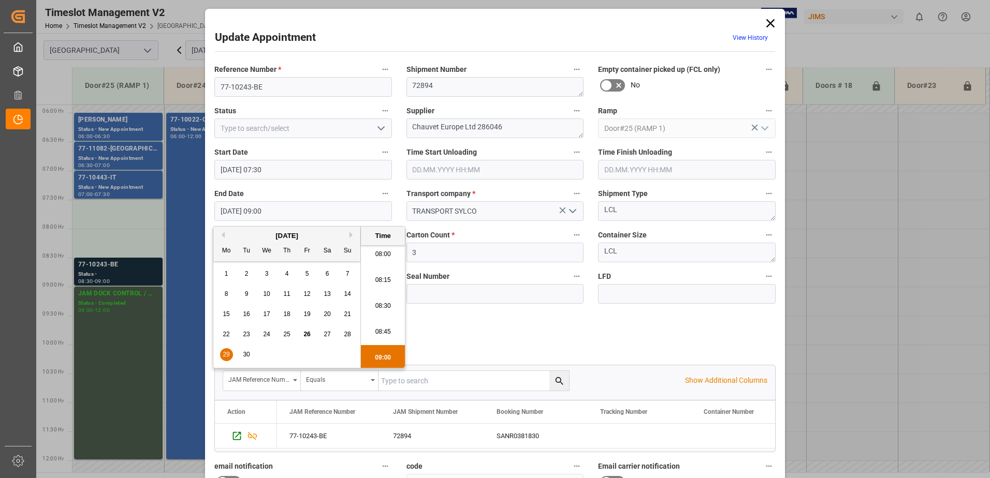
type input "[DATE] 08:00"
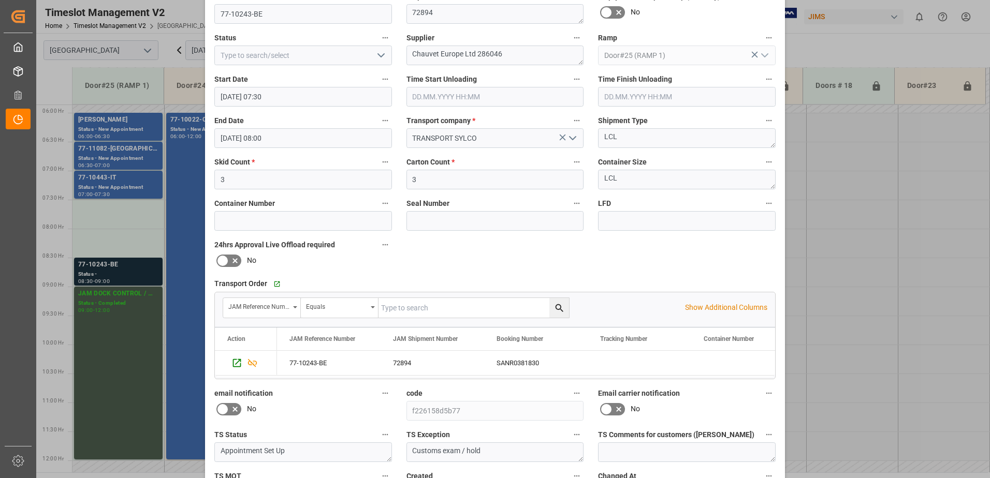
scroll to position [151, 0]
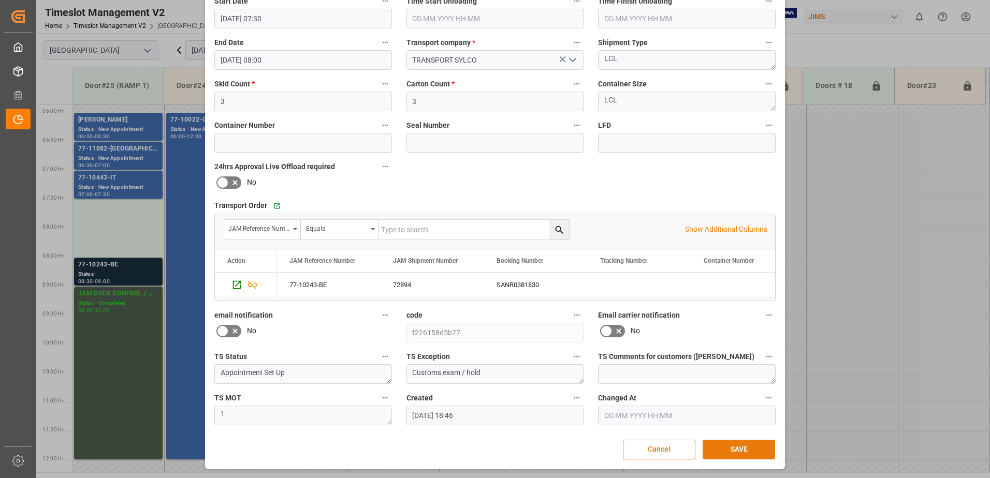
click at [732, 450] on button "SAVE" at bounding box center [739, 450] width 72 height 20
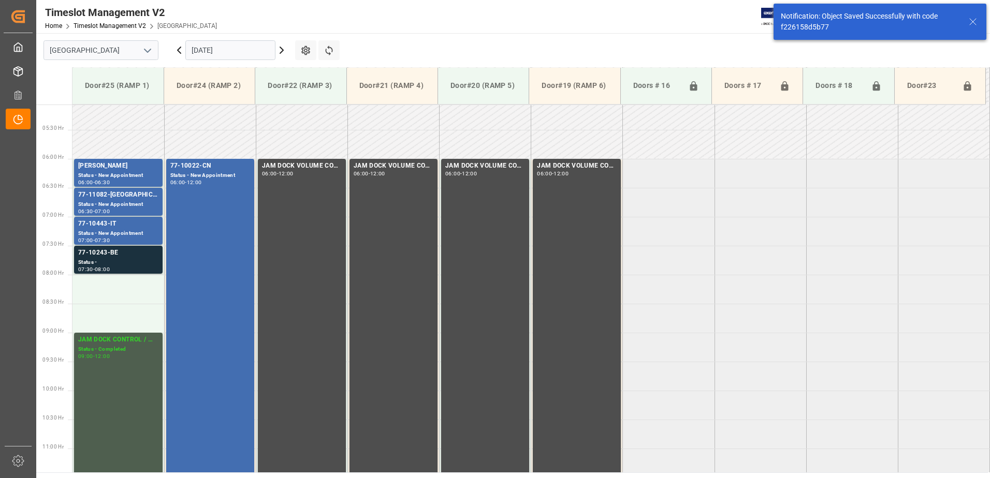
scroll to position [342, 0]
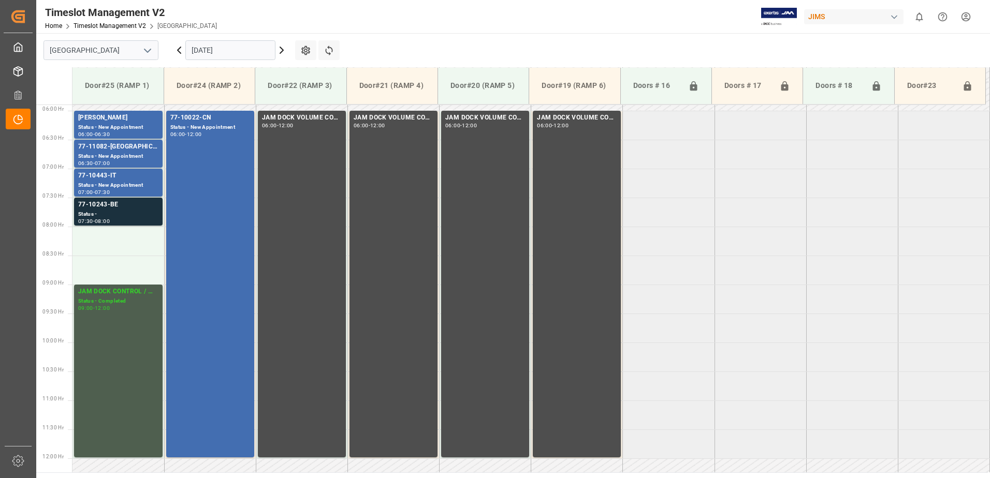
click at [966, 17] on html "Created by potrace 1.15, written by [PERSON_NAME] [DATE]-[DATE] Created by potr…" at bounding box center [495, 239] width 990 height 478
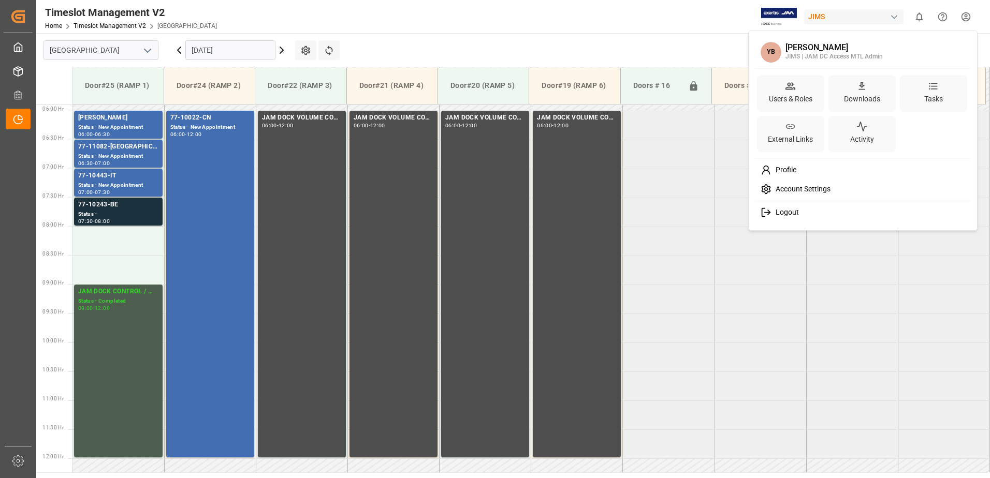
click at [787, 212] on span "Logout" at bounding box center [784, 212] width 27 height 9
